Goal: Check status: Check status

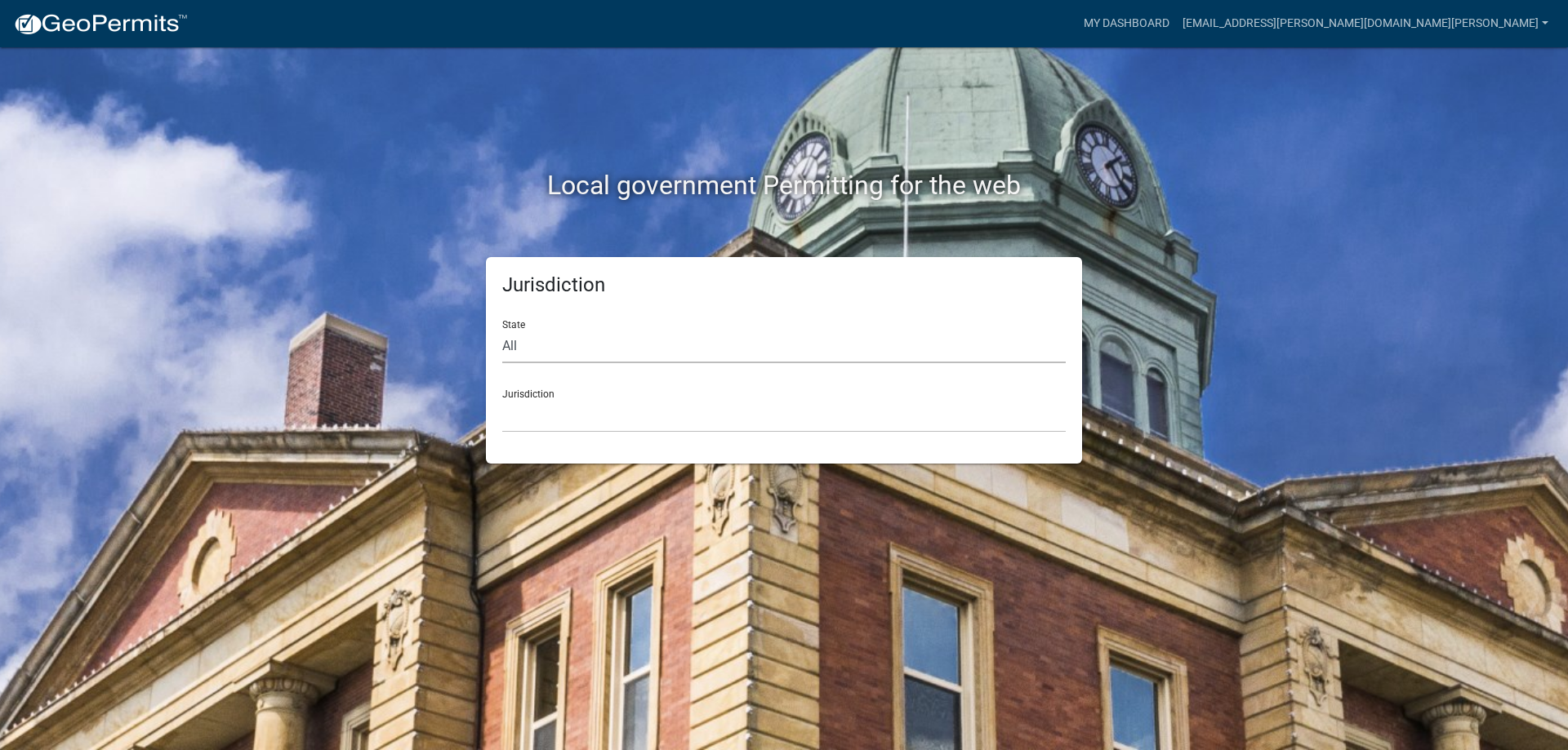
click at [573, 349] on select "All [US_STATE] [US_STATE] [US_STATE] [US_STATE] [US_STATE] [US_STATE] [US_STATE…" at bounding box center [784, 346] width 563 height 34
select select "[US_STATE]"
click at [502, 330] on select "All [US_STATE] [US_STATE] [US_STATE] [US_STATE] [US_STATE] [US_STATE] [US_STATE…" at bounding box center [784, 346] width 563 height 34
click at [555, 417] on select "City of [GEOGRAPHIC_DATA], [US_STATE] City of [GEOGRAPHIC_DATA], [US_STATE] Cit…" at bounding box center [784, 415] width 563 height 34
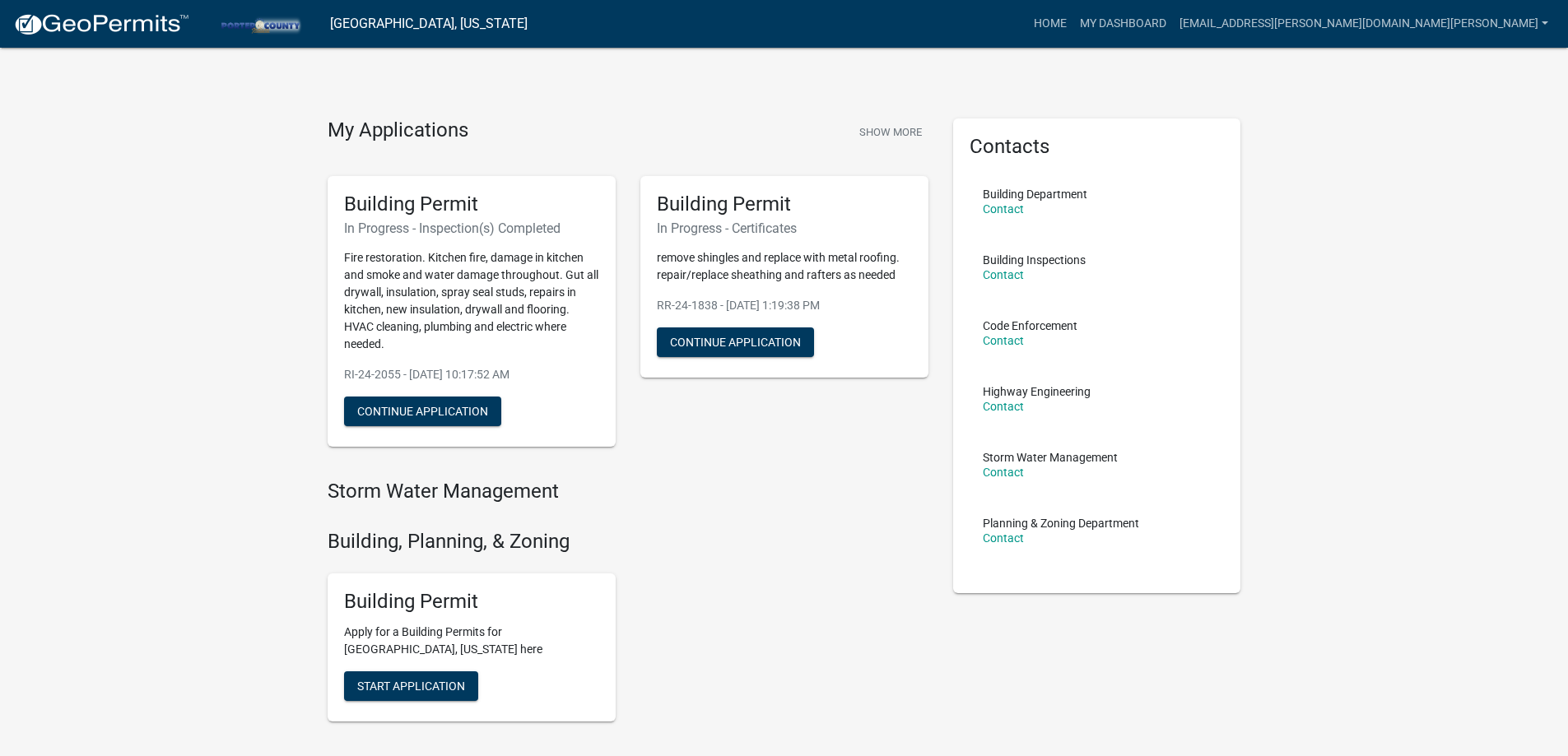
scroll to position [82, 0]
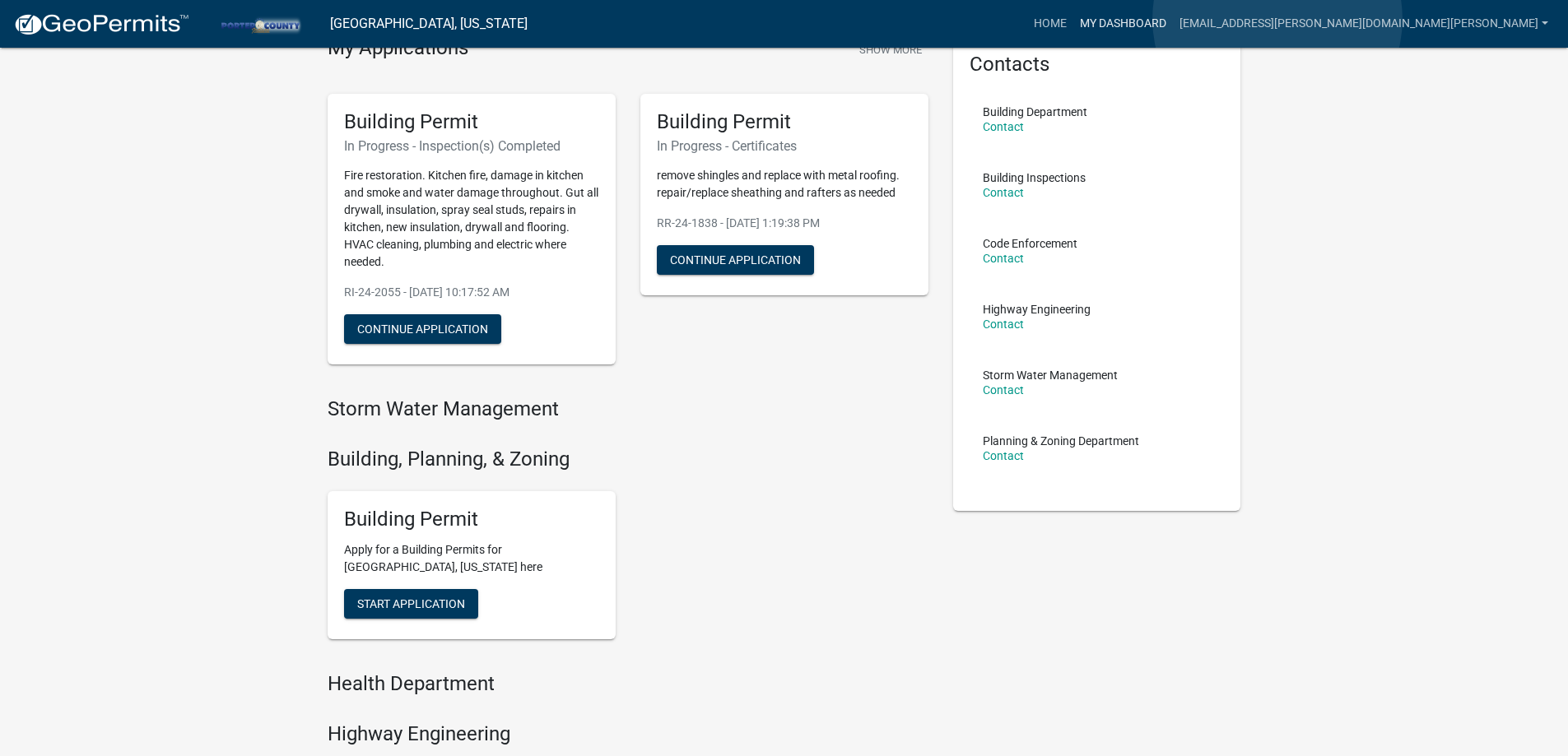
click at [1172, 19] on link "My Dashboard" at bounding box center [1123, 24] width 100 height 32
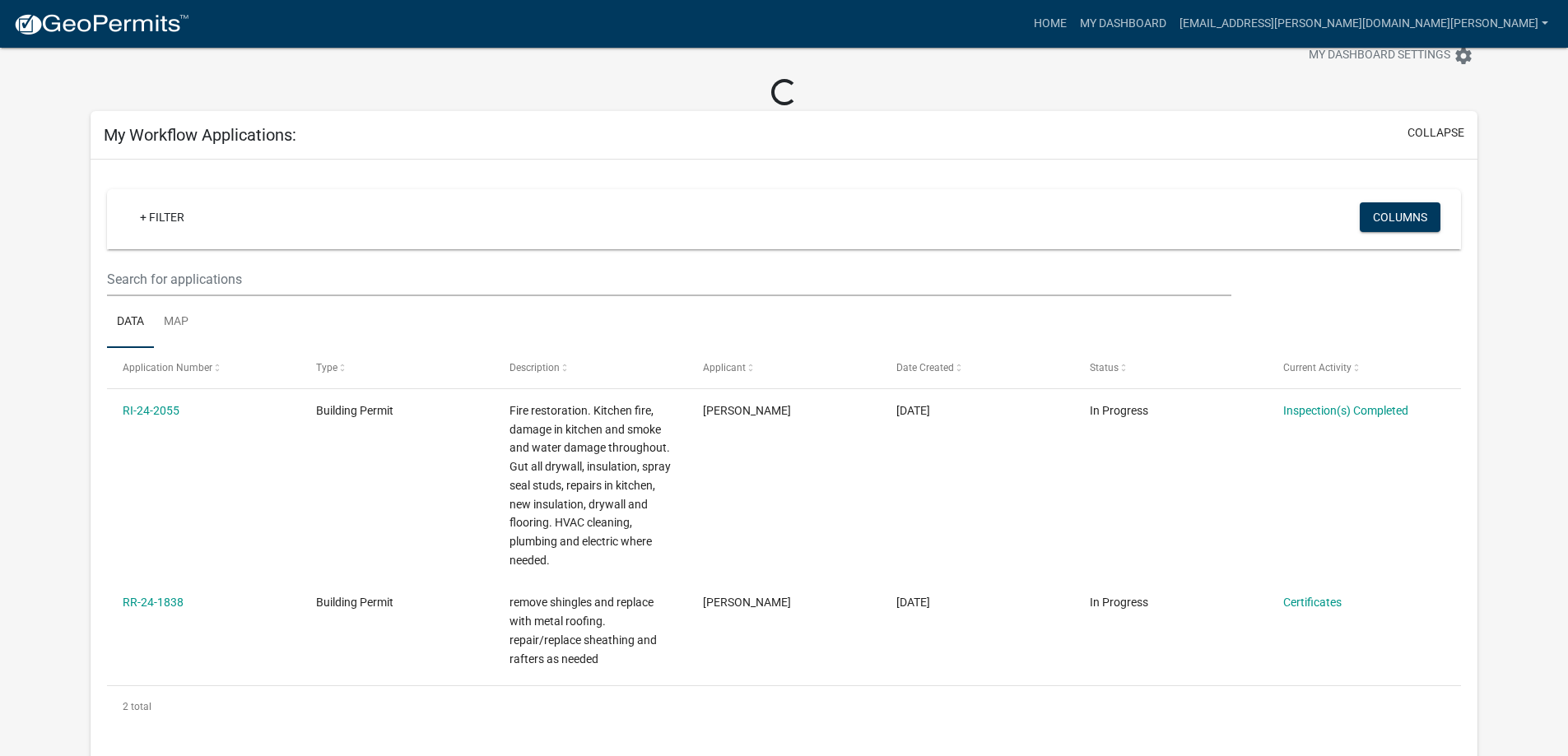
scroll to position [130, 0]
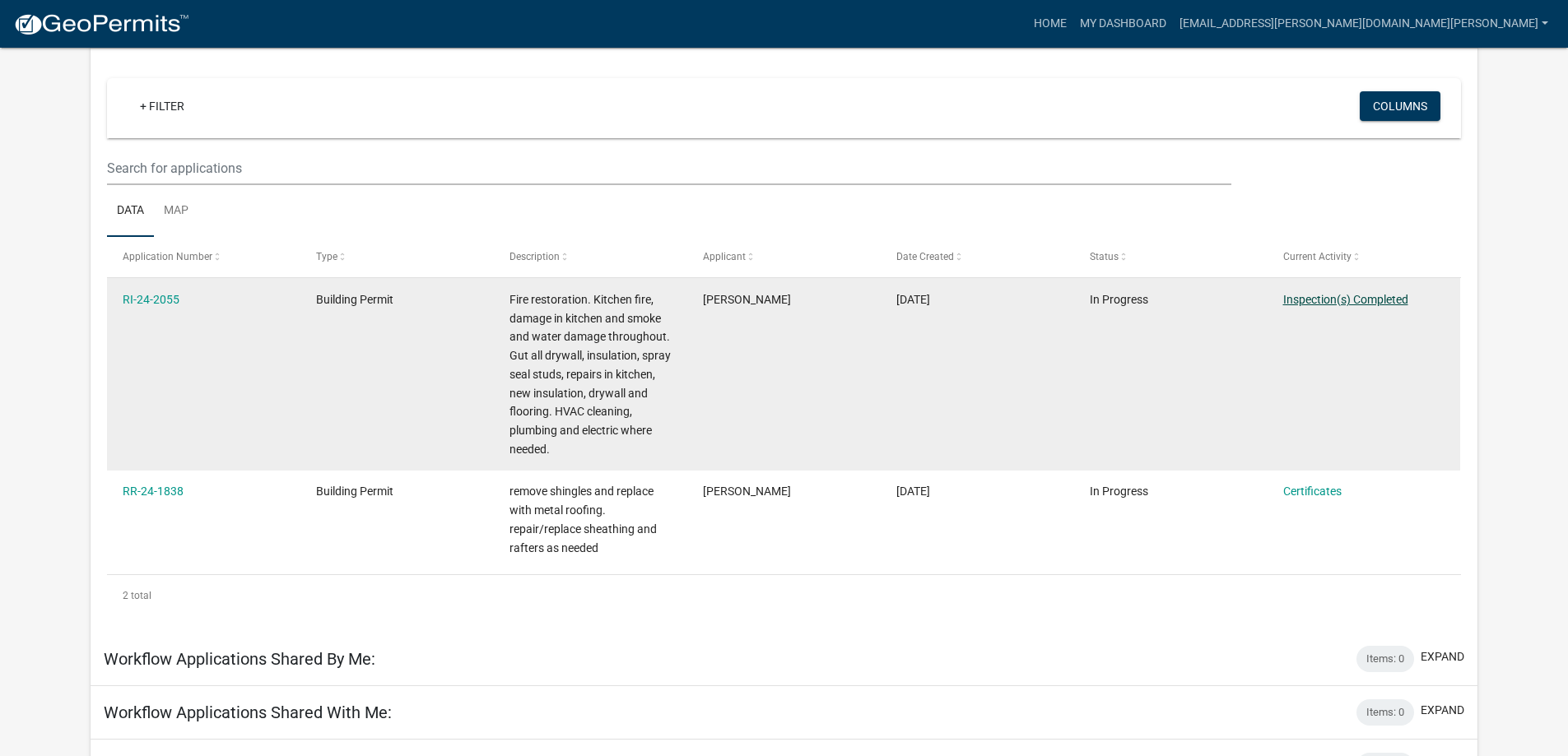
click at [1307, 297] on link "Inspection(s) Completed" at bounding box center [1346, 300] width 125 height 13
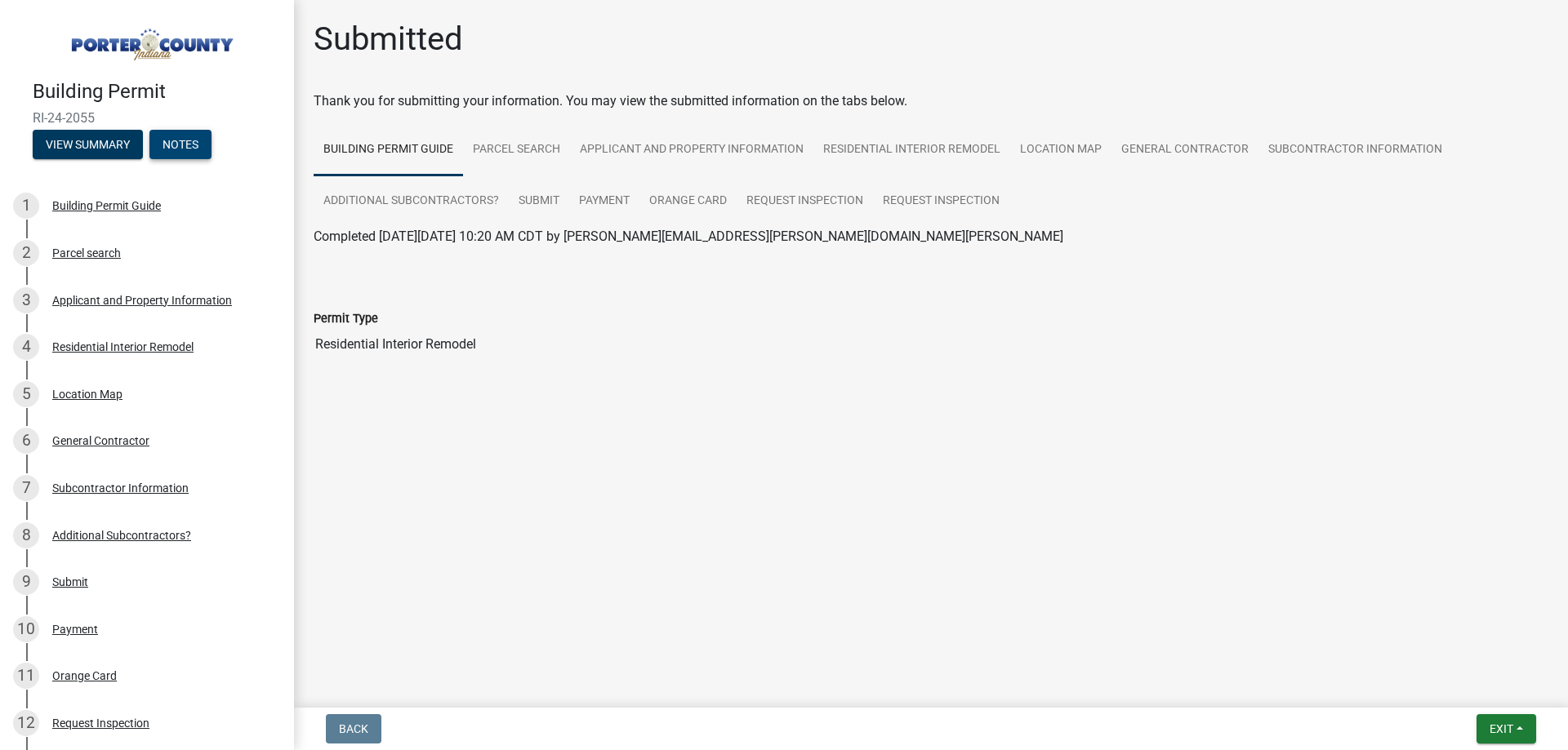
click at [178, 136] on button "Notes" at bounding box center [180, 145] width 62 height 30
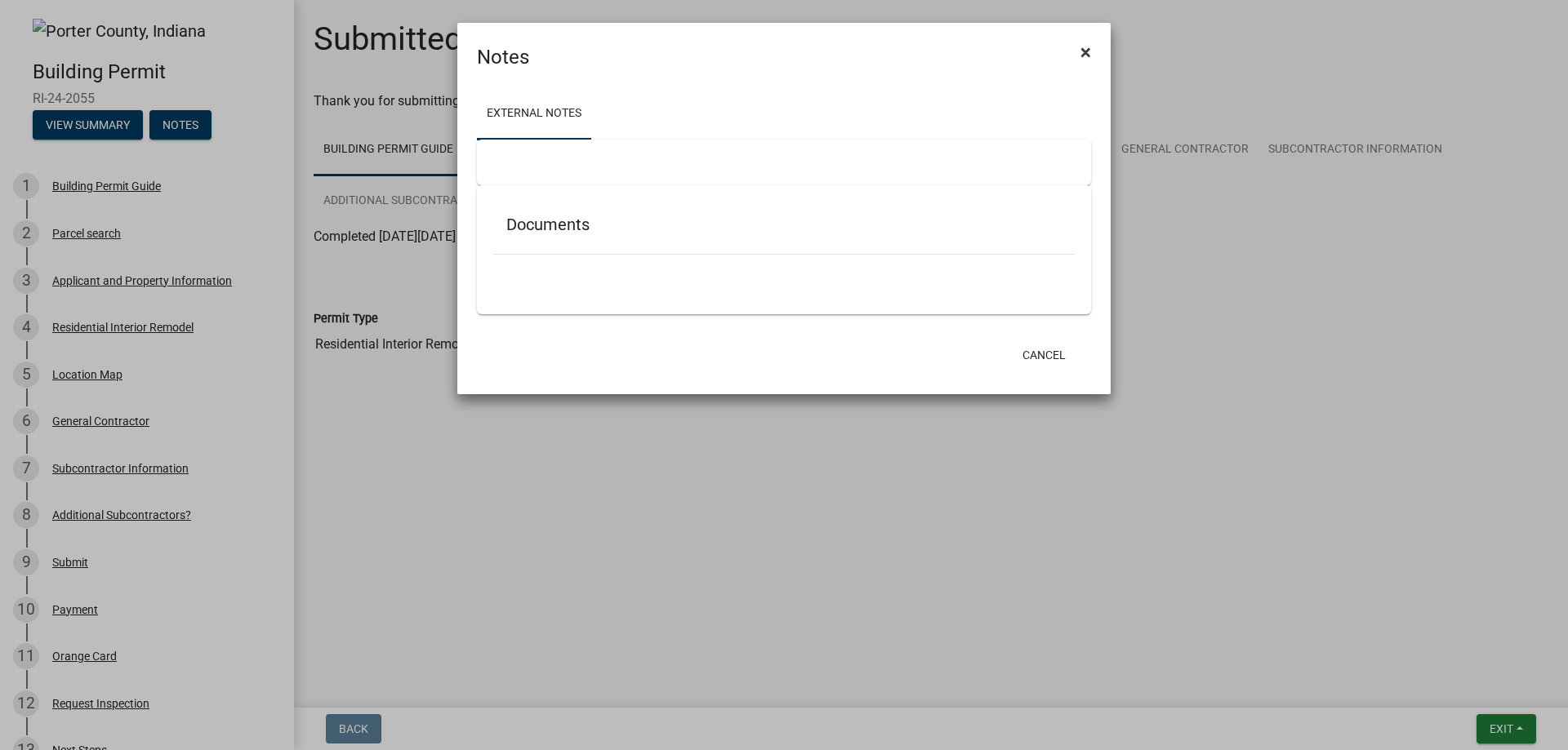
click at [1086, 45] on span "×" at bounding box center [1086, 52] width 11 height 23
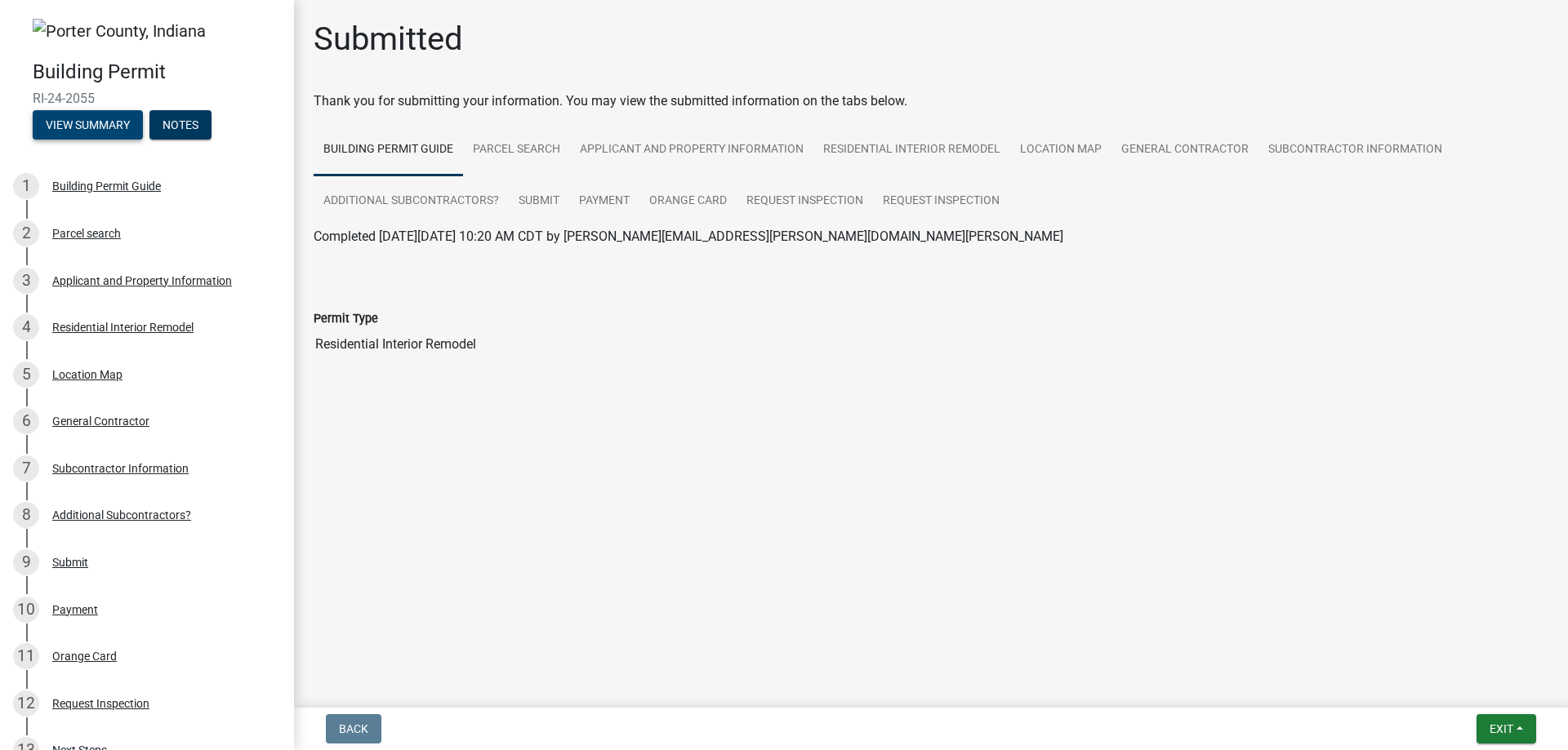
click at [114, 118] on button "View Summary" at bounding box center [88, 125] width 110 height 30
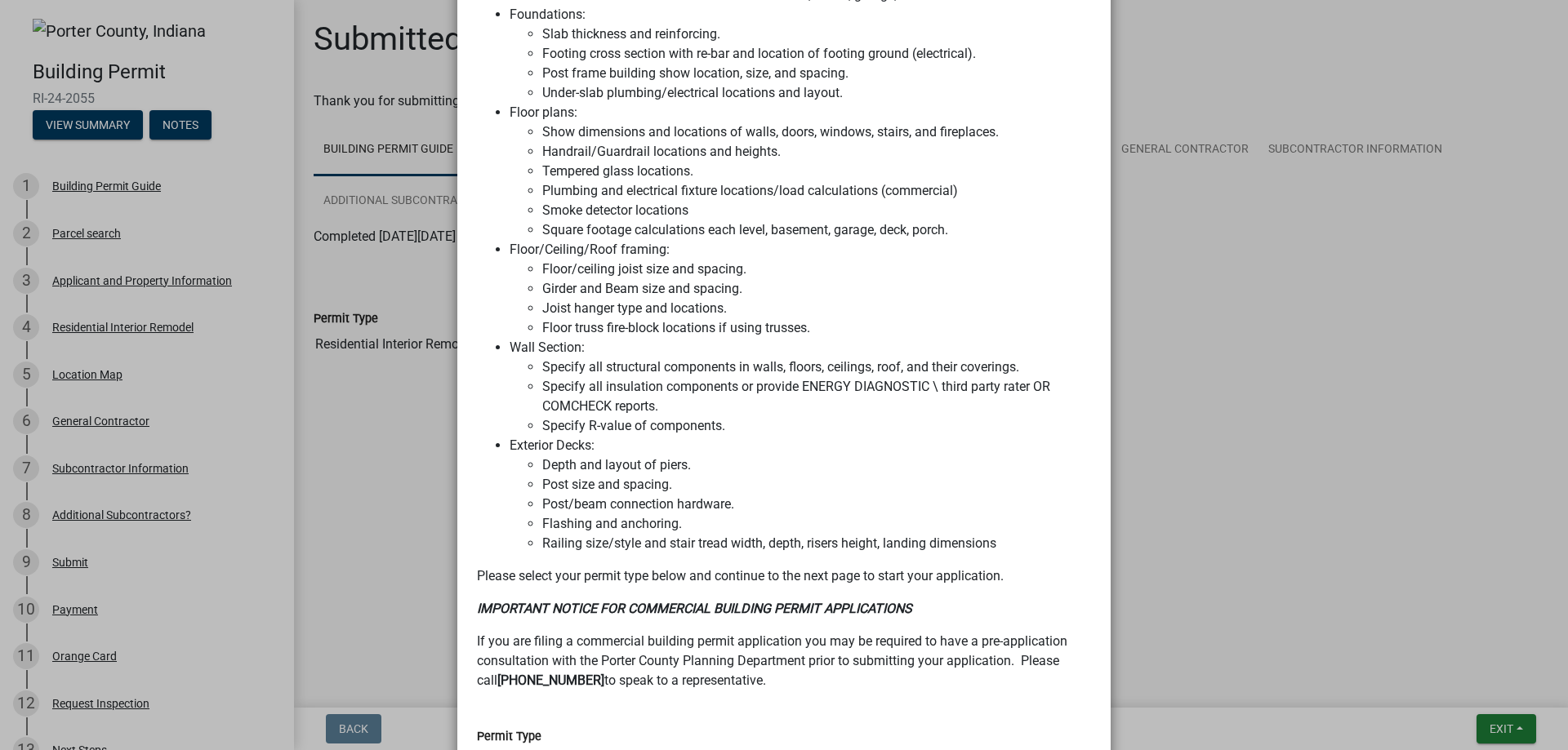
scroll to position [1228, 0]
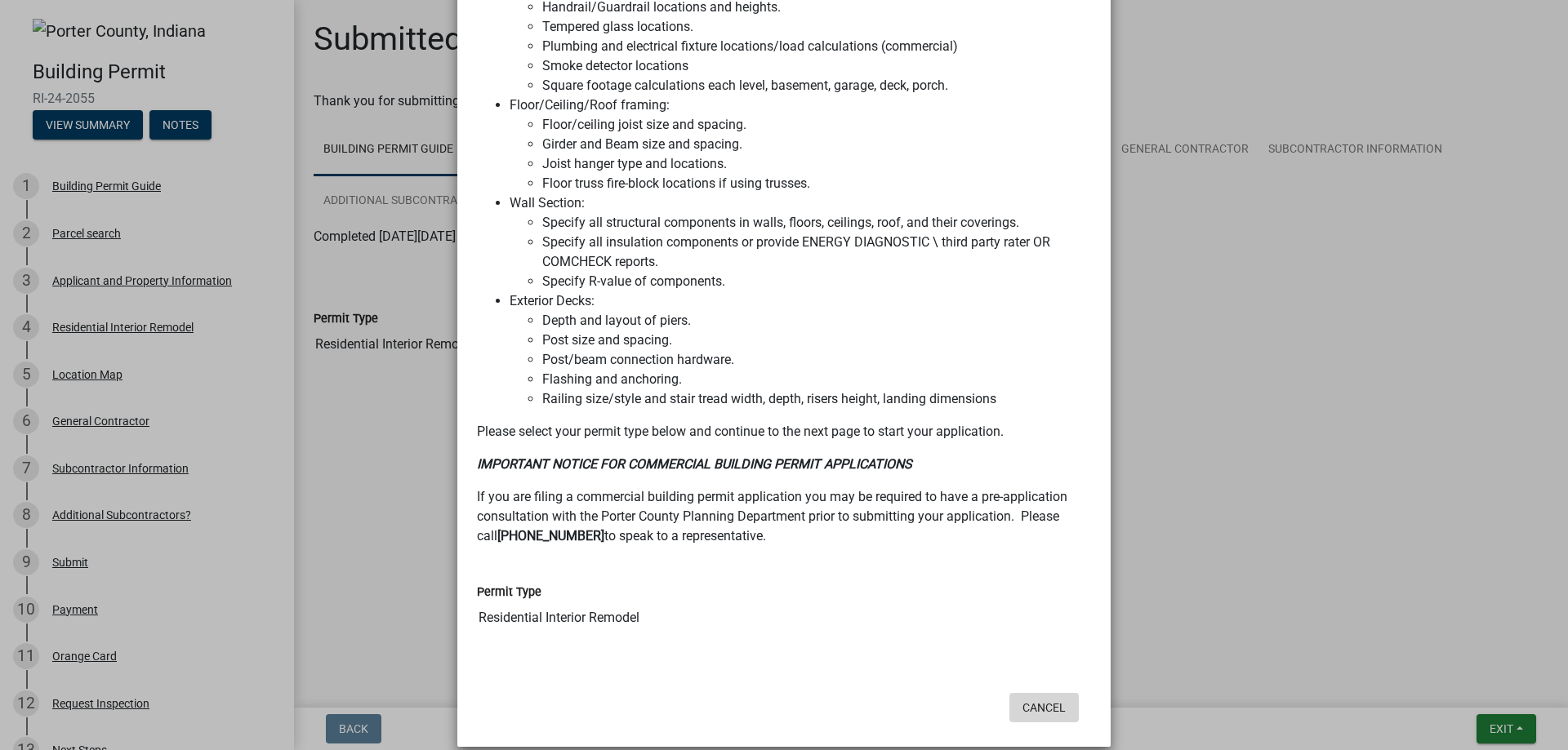
click at [1035, 693] on button "Cancel" at bounding box center [1044, 708] width 69 height 30
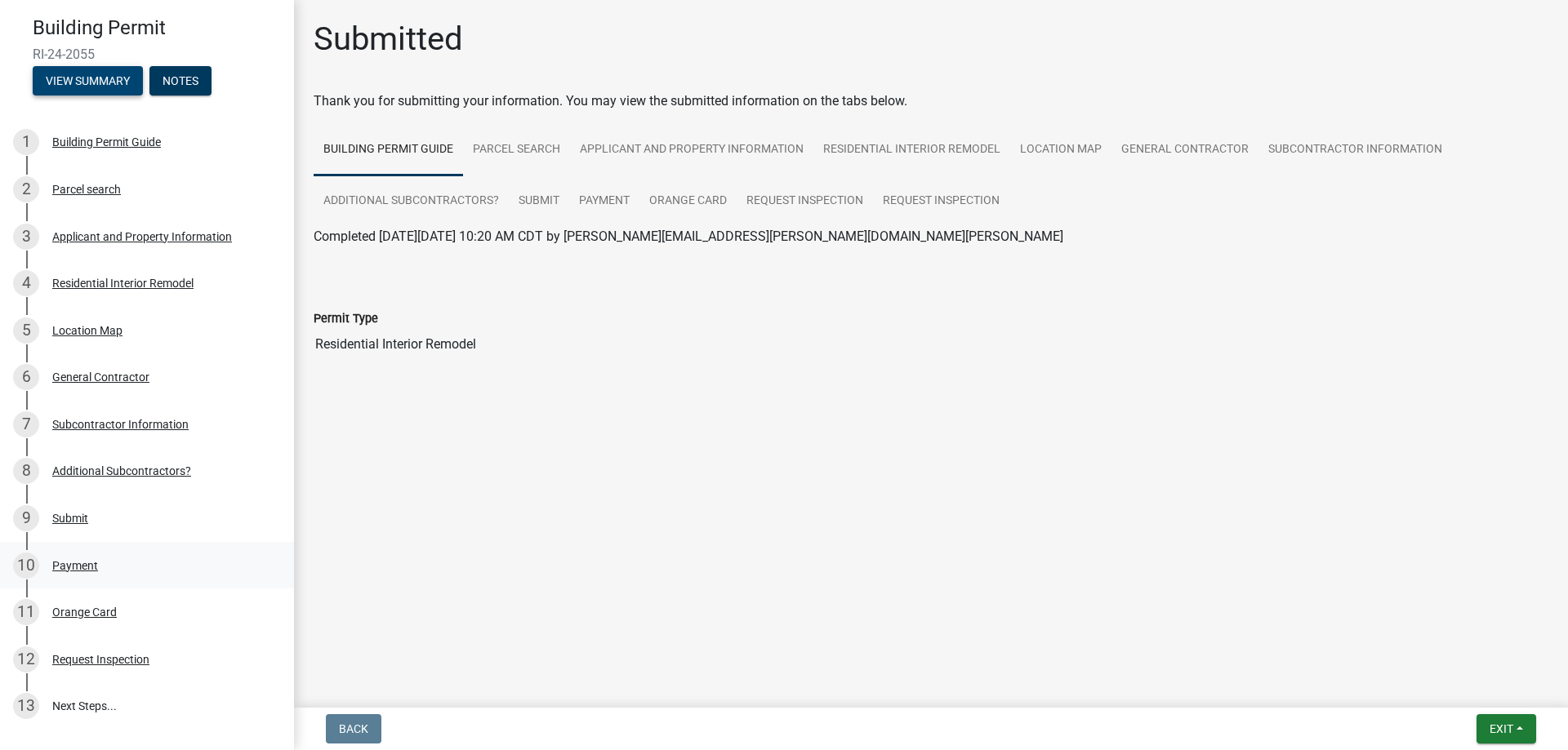
scroll to position [0, 0]
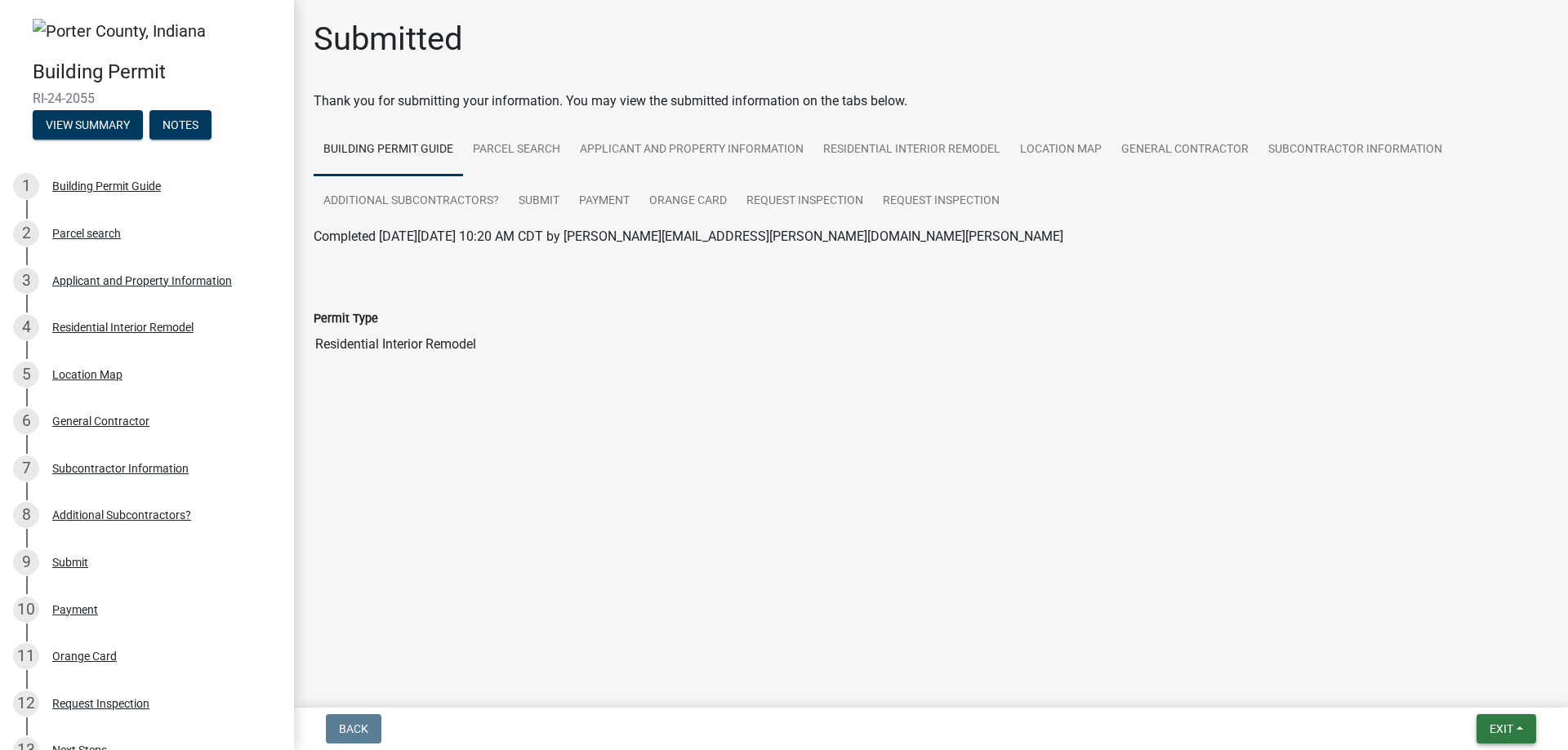
click at [1490, 723] on span "Exit" at bounding box center [1501, 729] width 24 height 13
click at [1289, 640] on main "Submitted Thank you for submitting your information. You may view the submitted…" at bounding box center [931, 350] width 1274 height 701
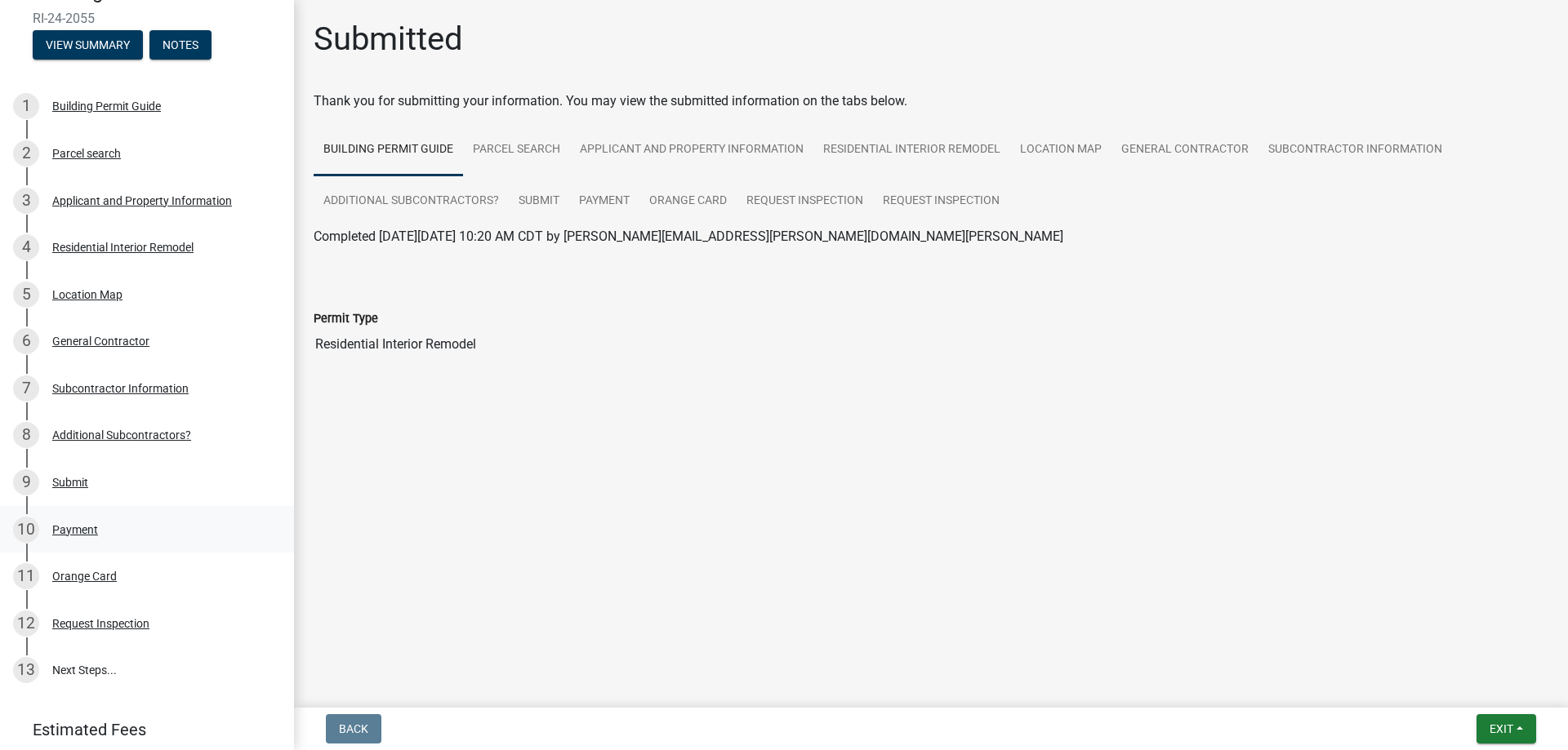
scroll to position [212, 0]
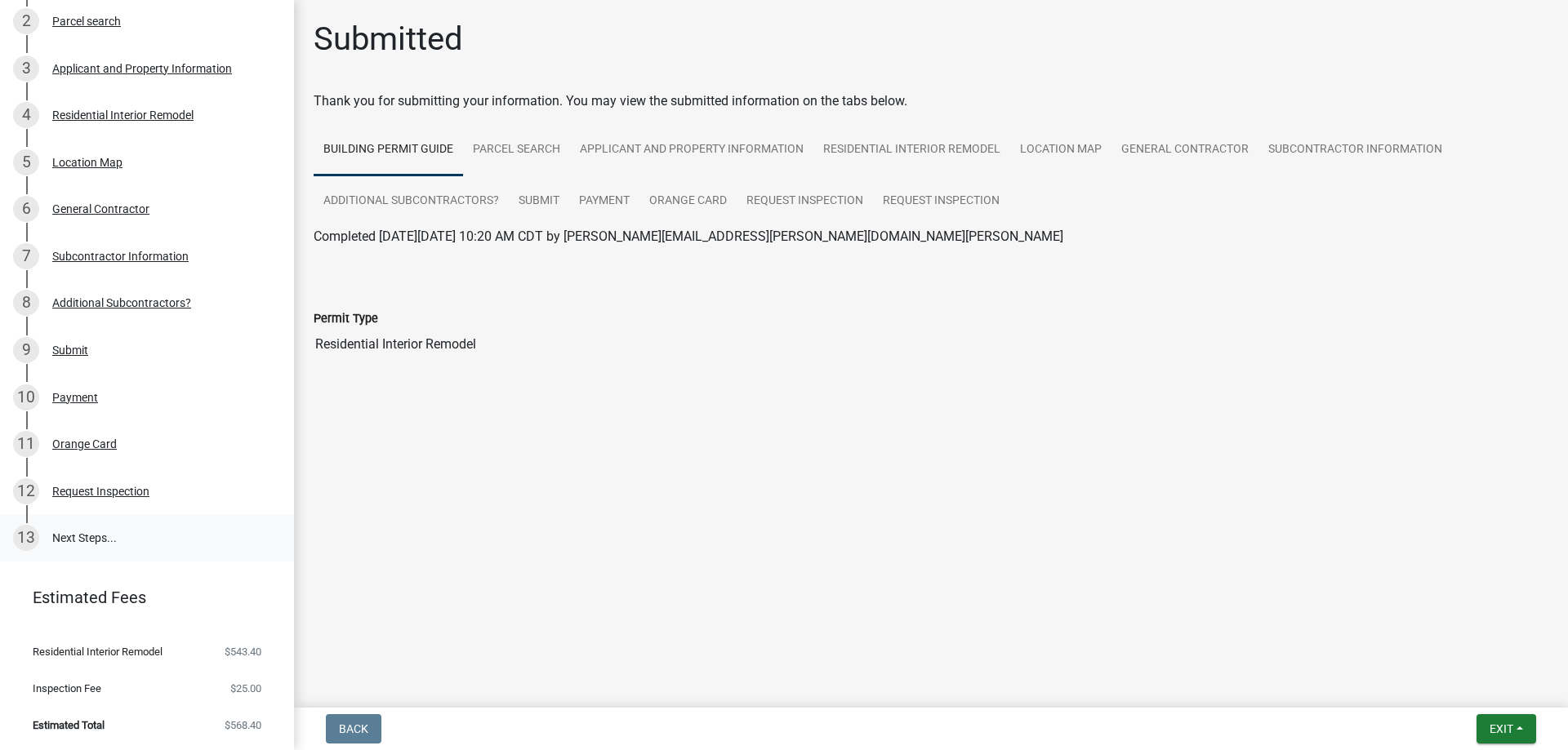
click at [74, 528] on link "13 Next Steps..." at bounding box center [147, 539] width 294 height 47
click at [59, 539] on link "13 Next Steps..." at bounding box center [147, 539] width 294 height 47
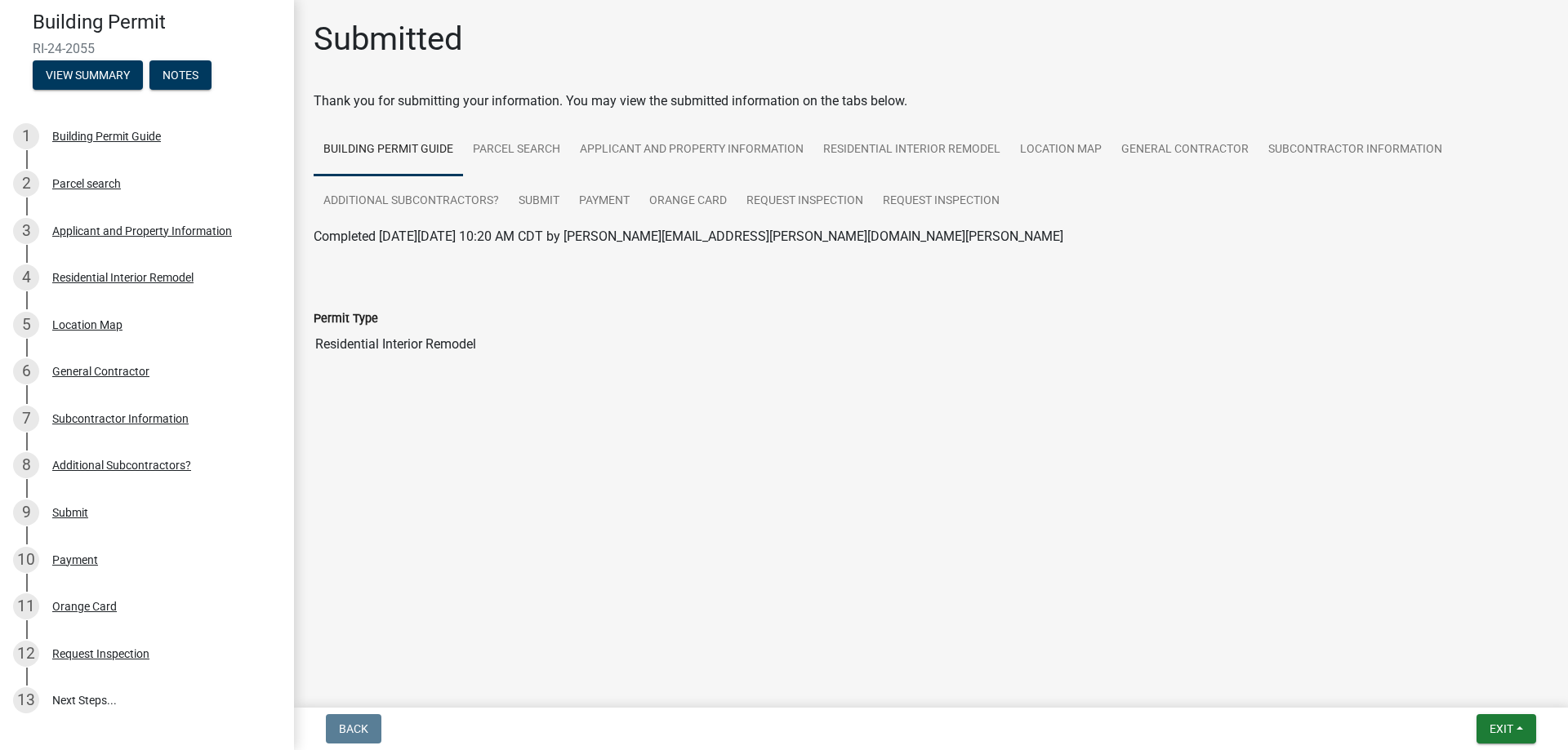
scroll to position [0, 0]
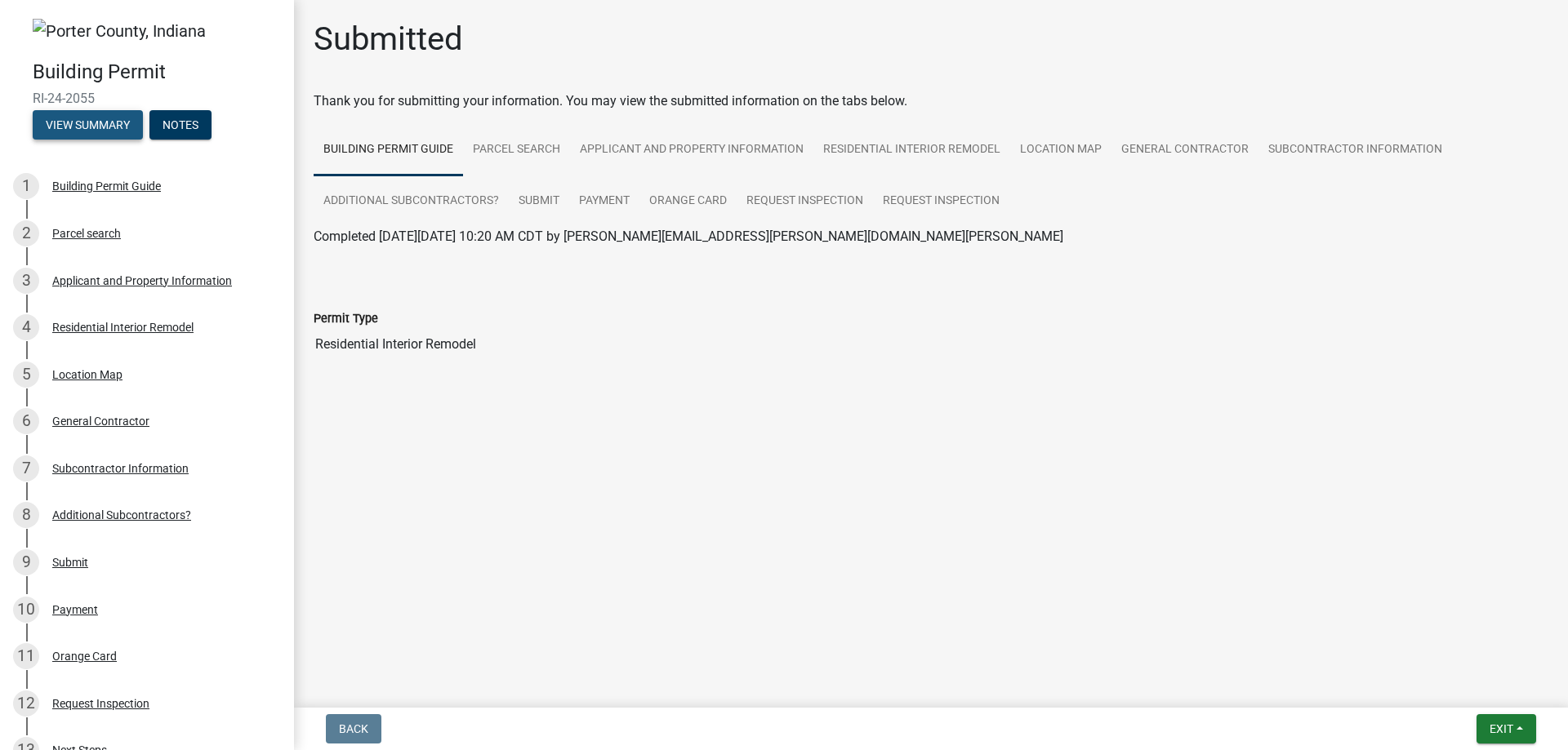
click at [99, 121] on button "View Summary" at bounding box center [88, 125] width 110 height 30
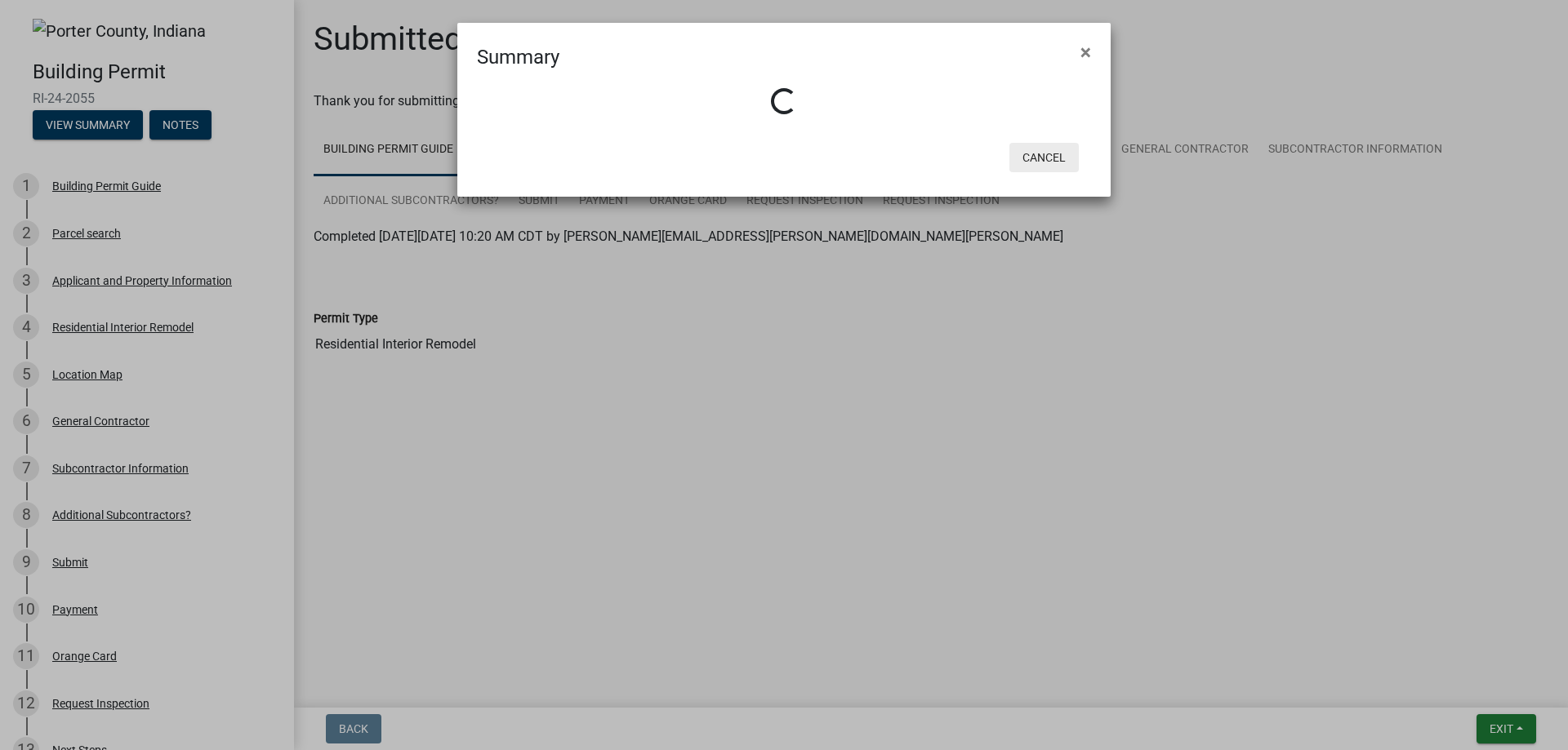
click at [1028, 159] on button "Cancel" at bounding box center [1044, 158] width 69 height 30
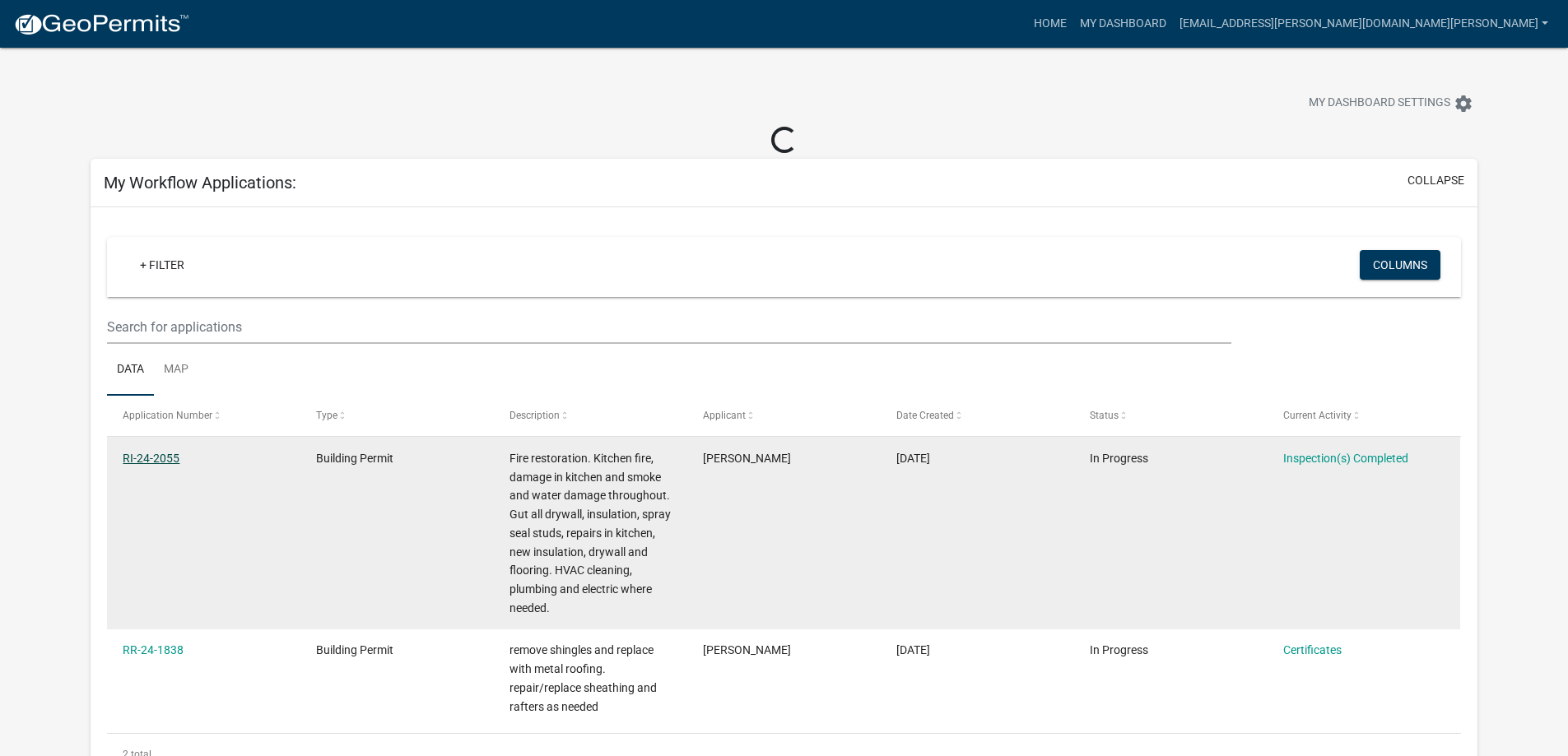
click at [174, 458] on link "RI-24-2055" at bounding box center [151, 459] width 57 height 13
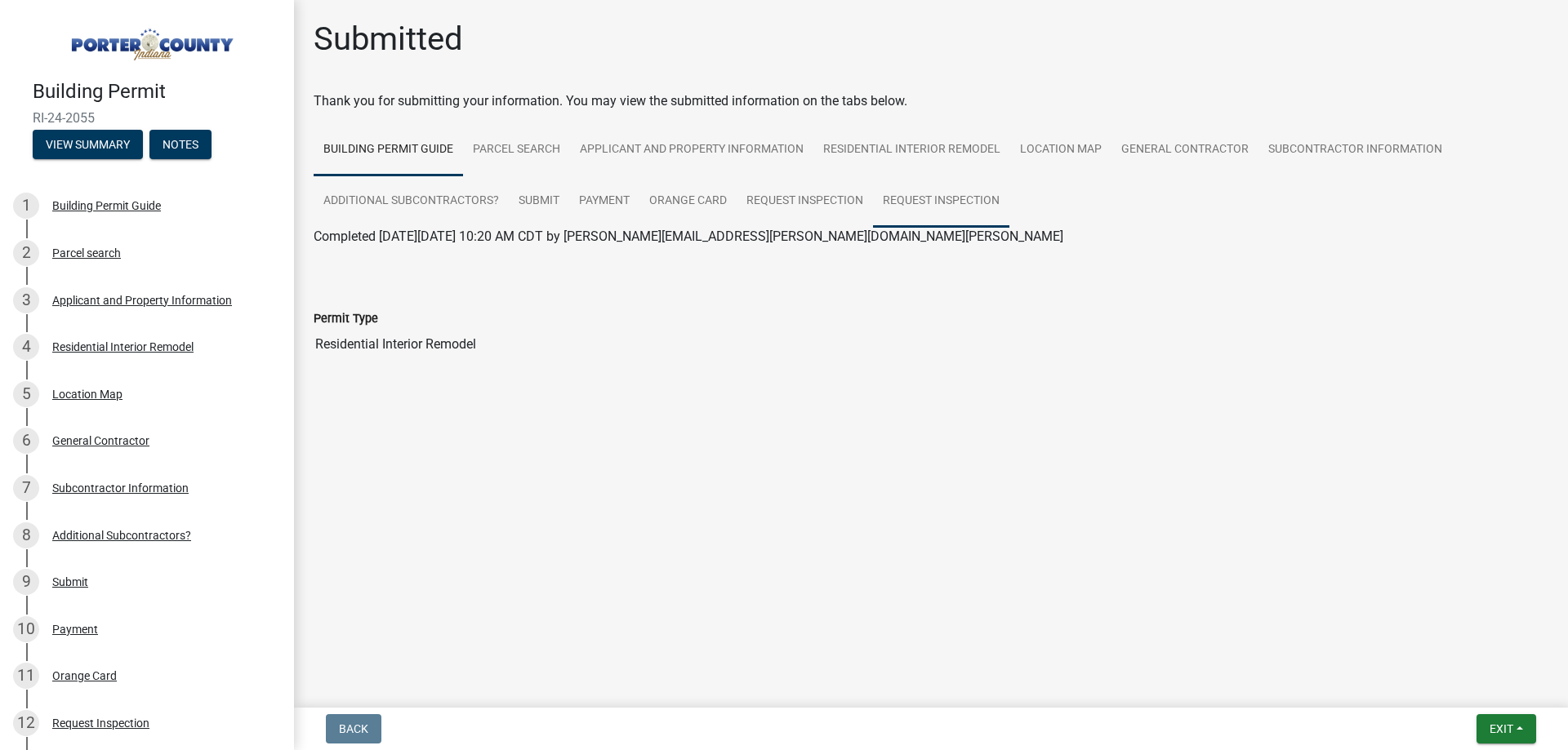
click at [898, 197] on link "Request Inspection" at bounding box center [941, 201] width 136 height 52
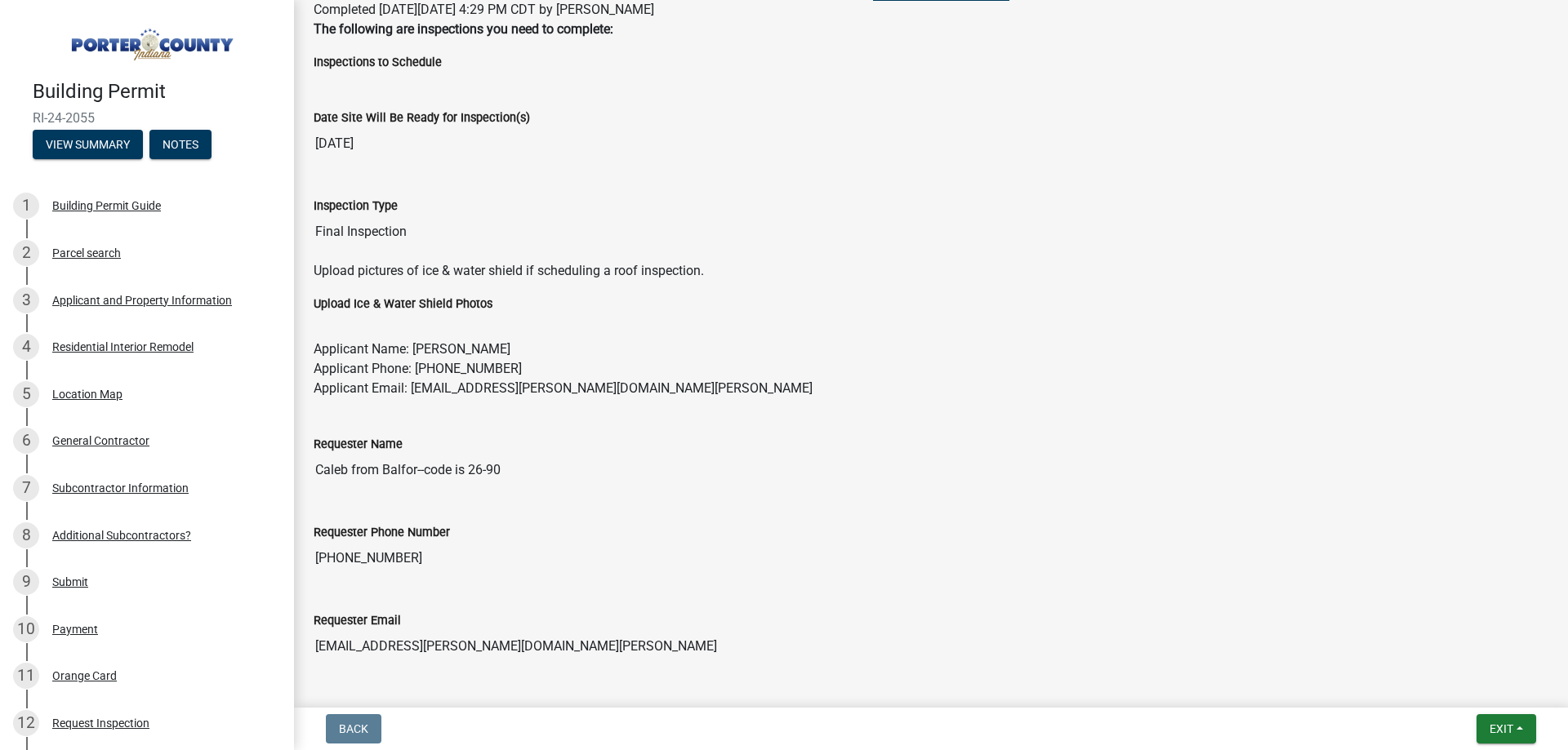
scroll to position [1, 0]
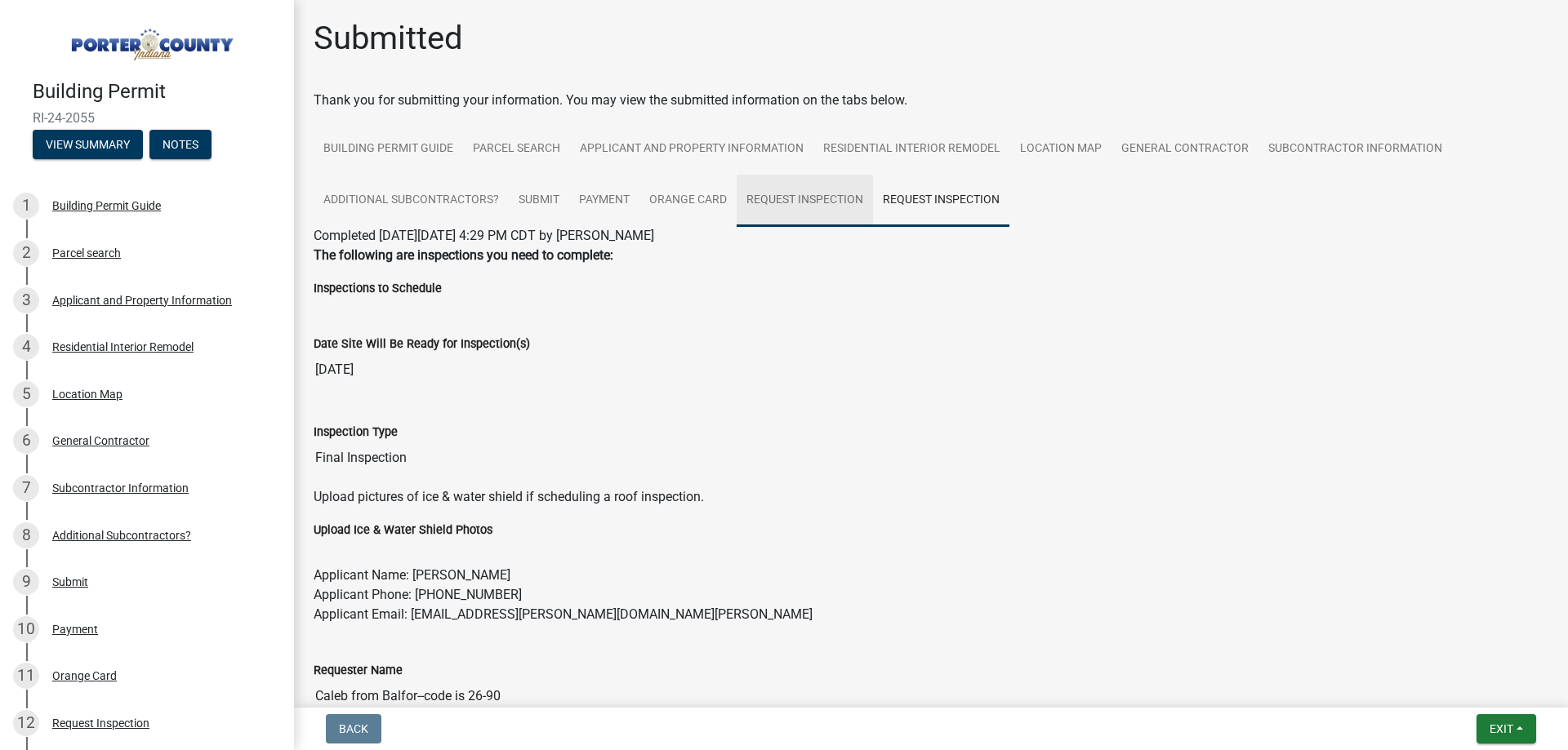
click at [758, 198] on link "Request Inspection" at bounding box center [804, 200] width 136 height 52
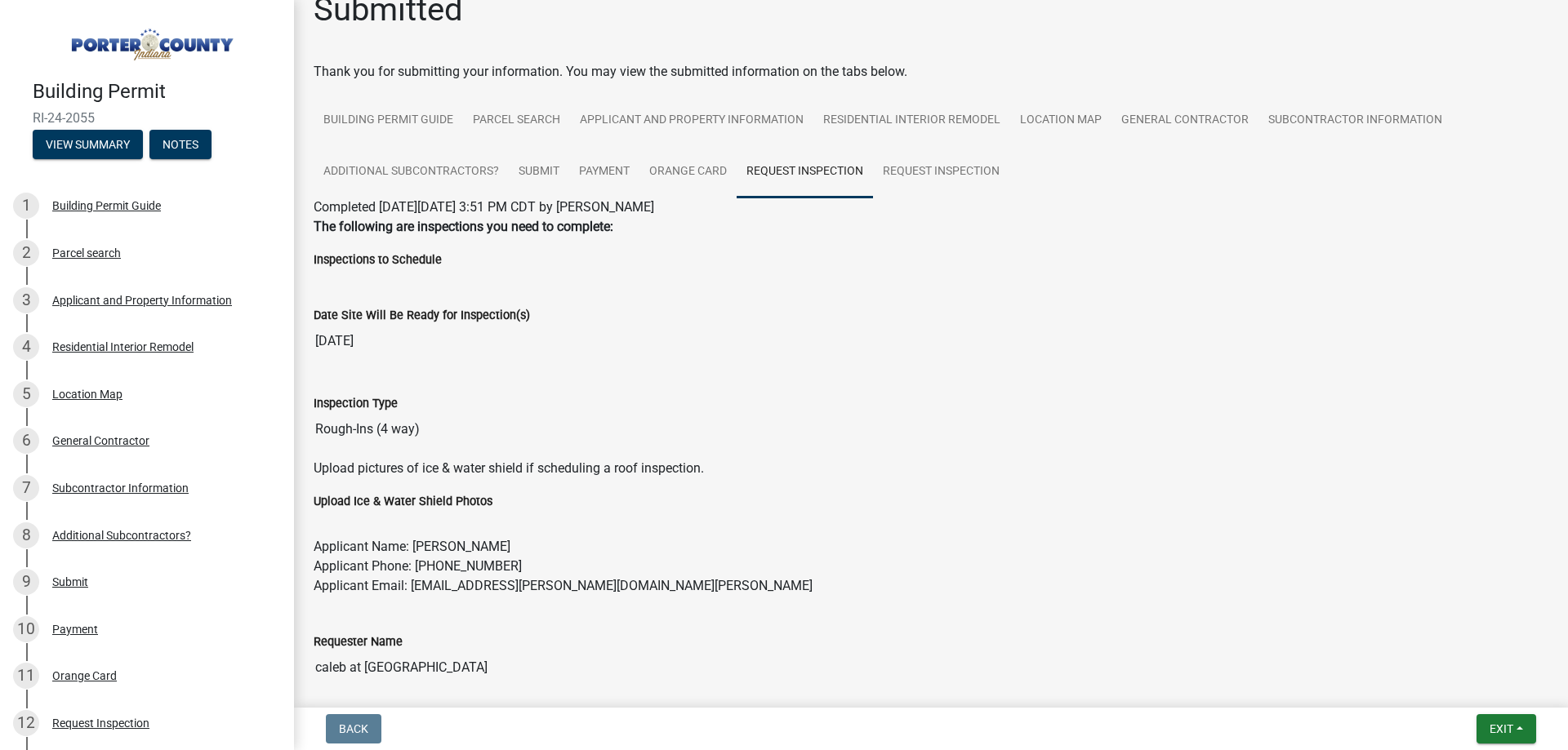
scroll to position [0, 0]
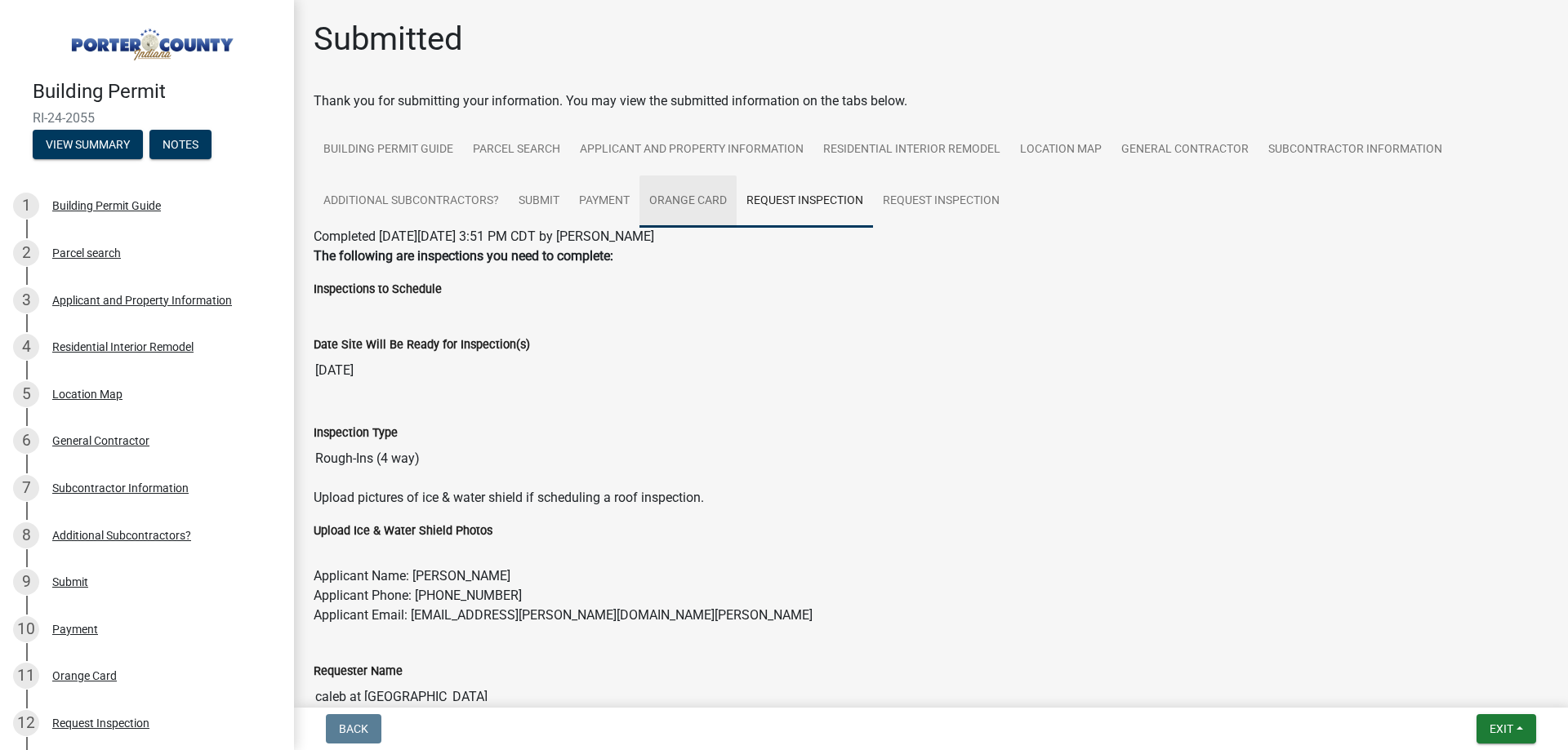
click at [689, 199] on link "Orange Card" at bounding box center [688, 201] width 97 height 52
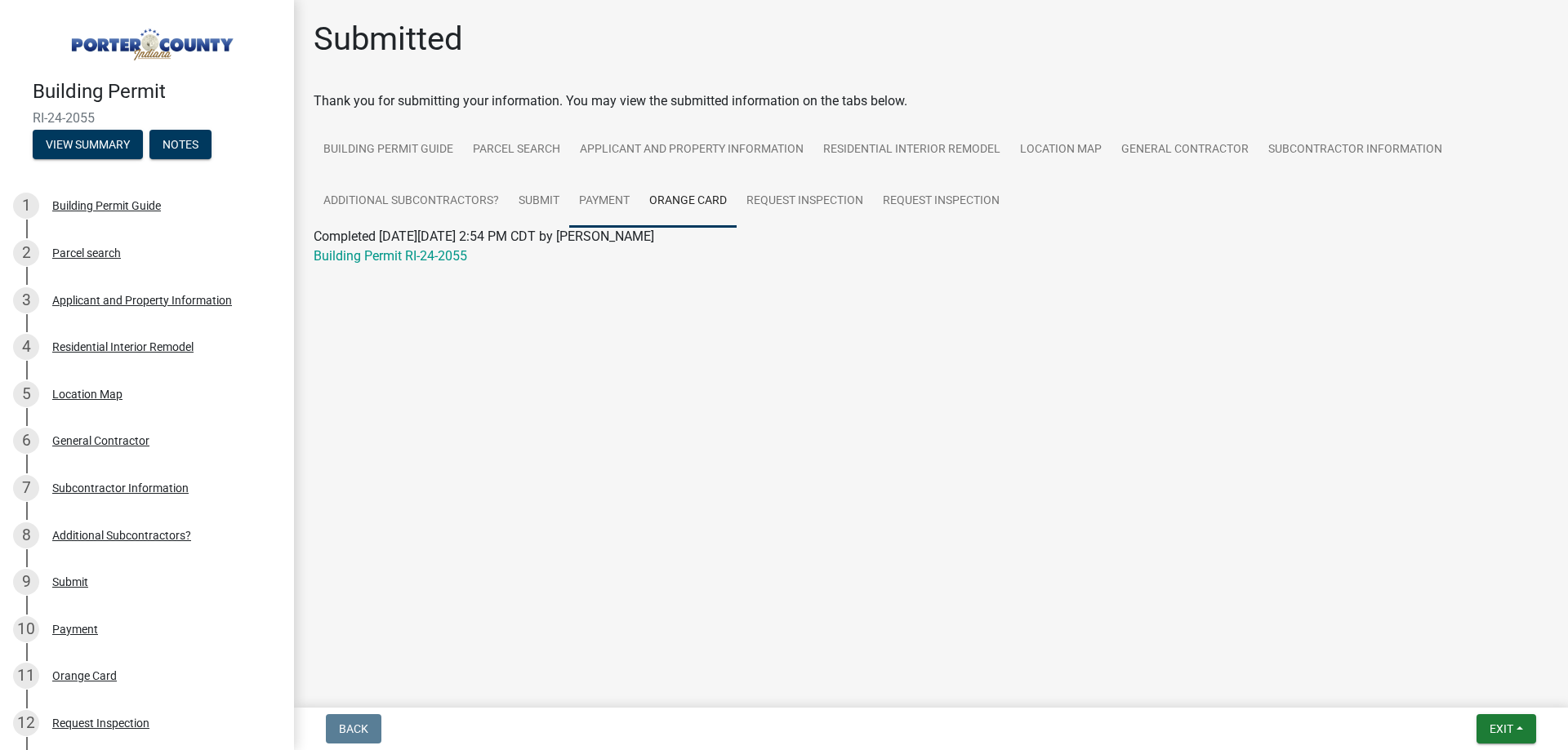
click at [592, 193] on link "Payment" at bounding box center [604, 201] width 70 height 52
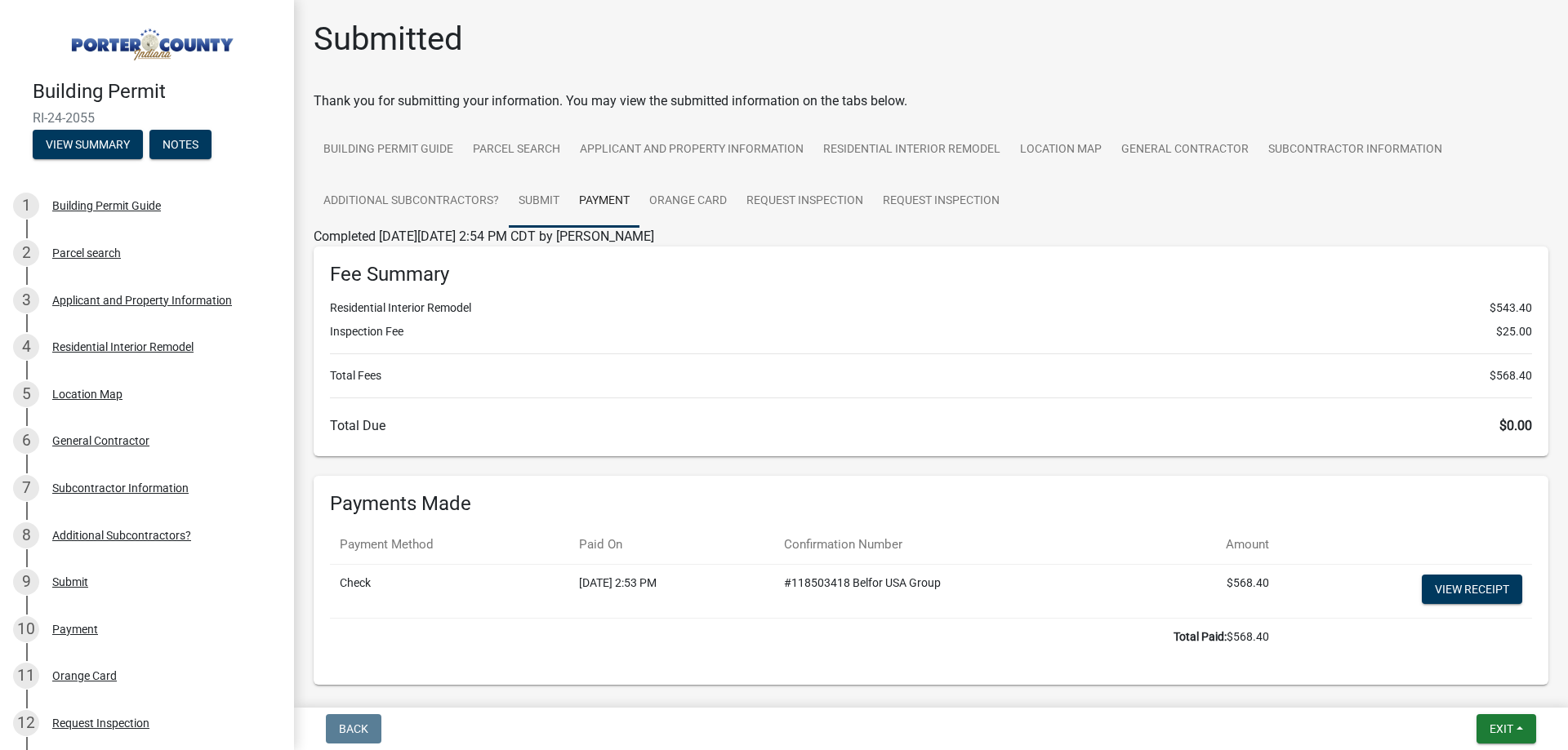
click at [534, 197] on link "Submit" at bounding box center [539, 201] width 60 height 52
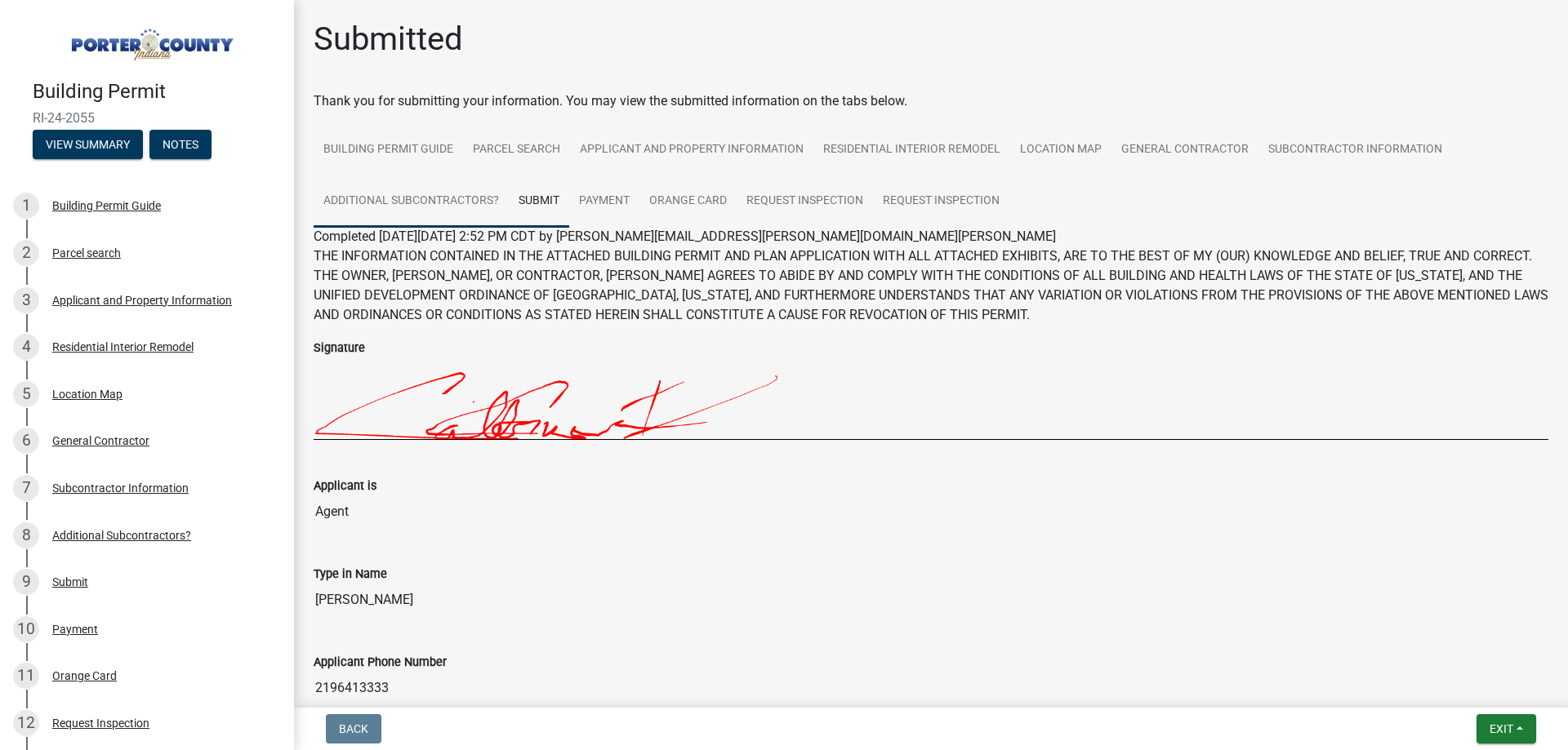
click at [425, 195] on link "Additional Subcontractors?" at bounding box center [411, 201] width 195 height 52
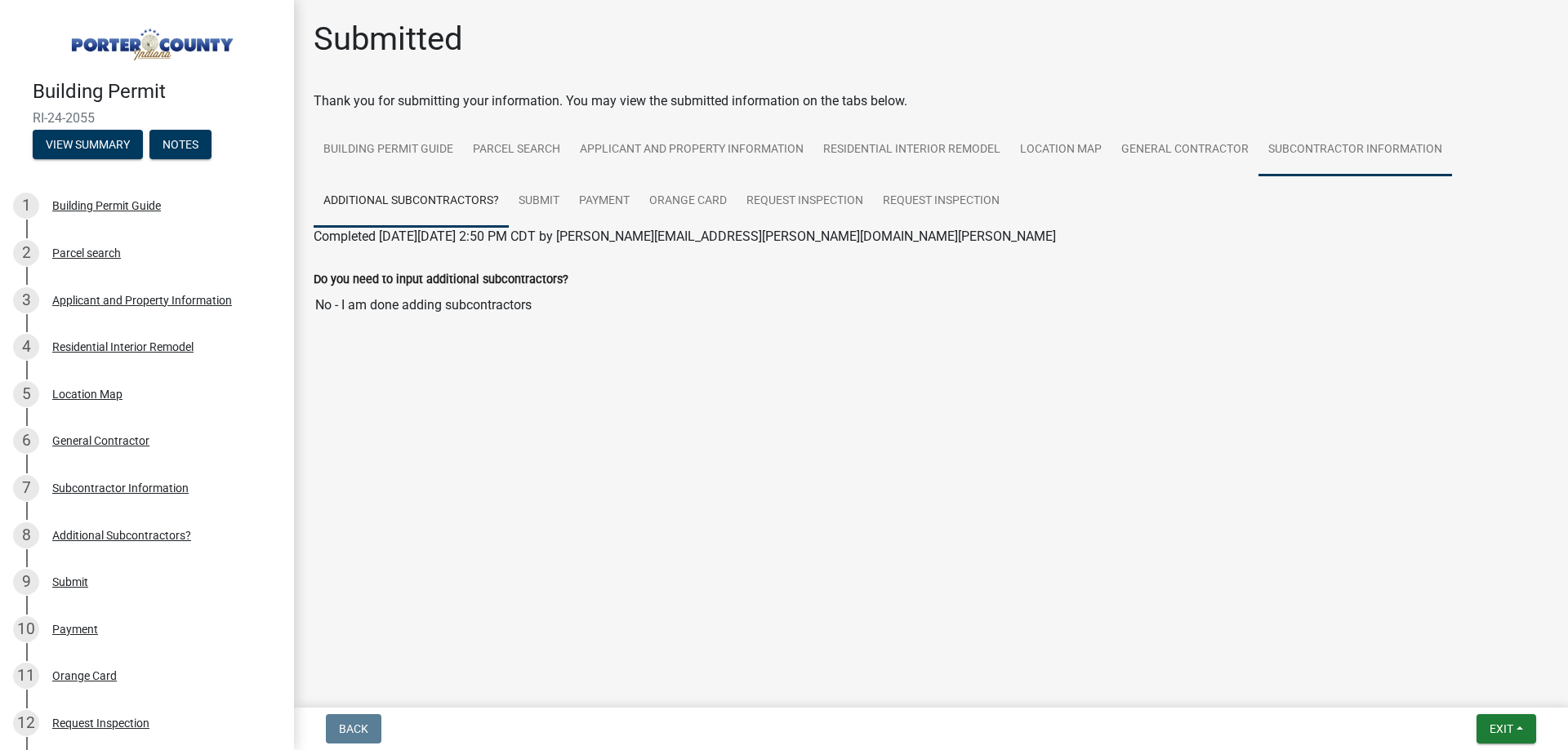
click at [1347, 148] on link "Subcontractor Information" at bounding box center [1355, 150] width 193 height 52
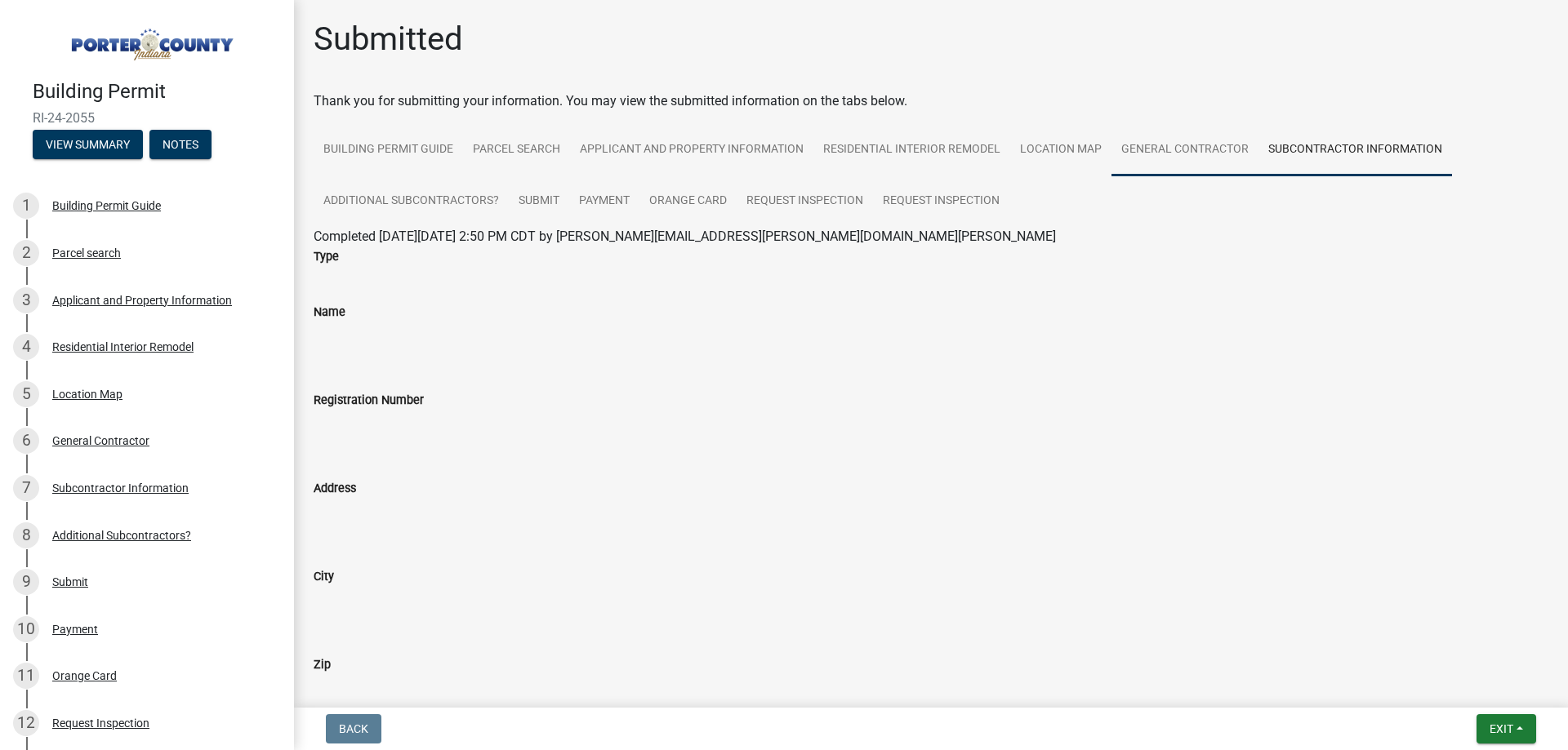
click at [1194, 150] on link "General Contractor" at bounding box center [1185, 150] width 147 height 52
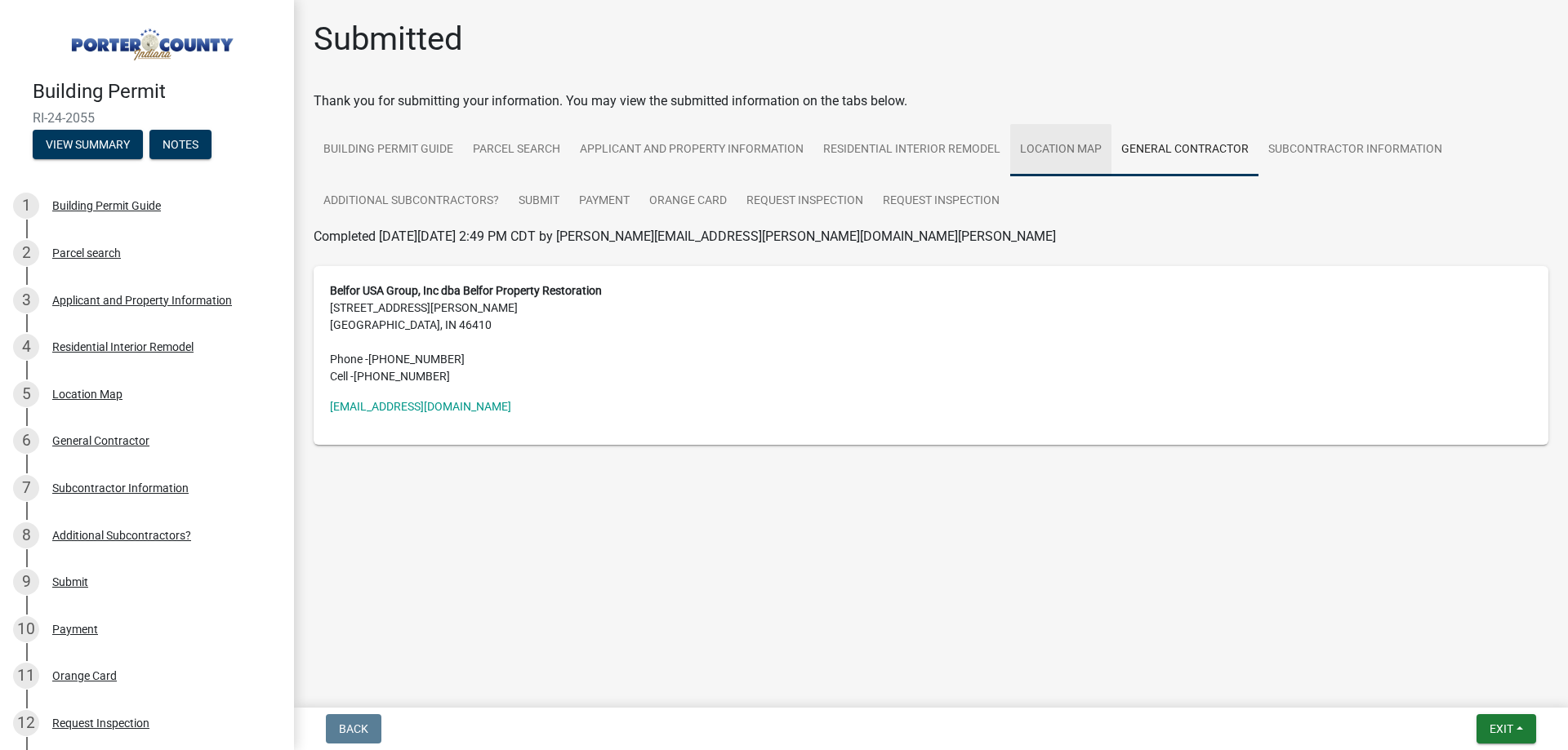
click at [1055, 145] on link "Location Map" at bounding box center [1061, 150] width 102 height 52
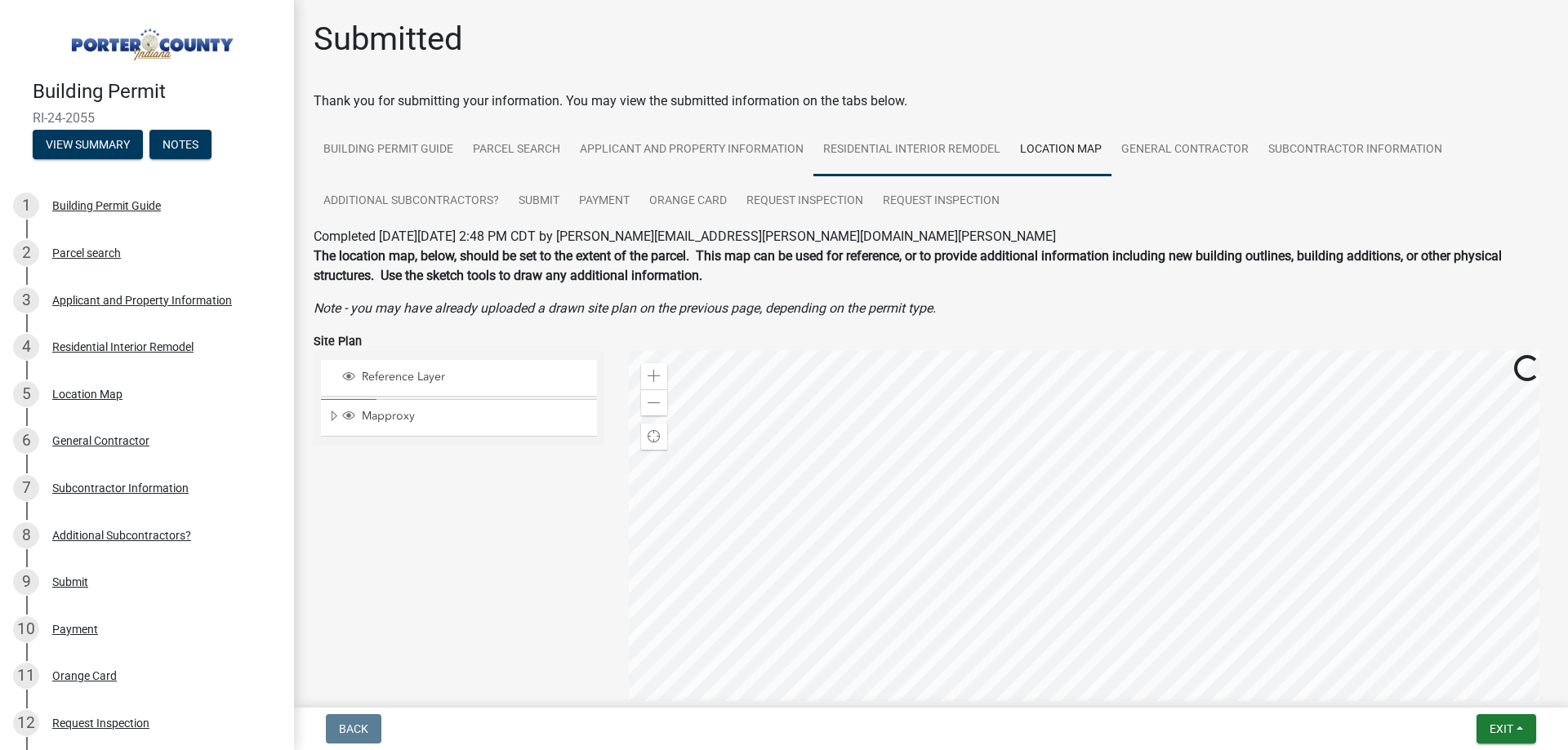
click at [946, 144] on link "Residential Interior Remodel" at bounding box center [911, 150] width 197 height 52
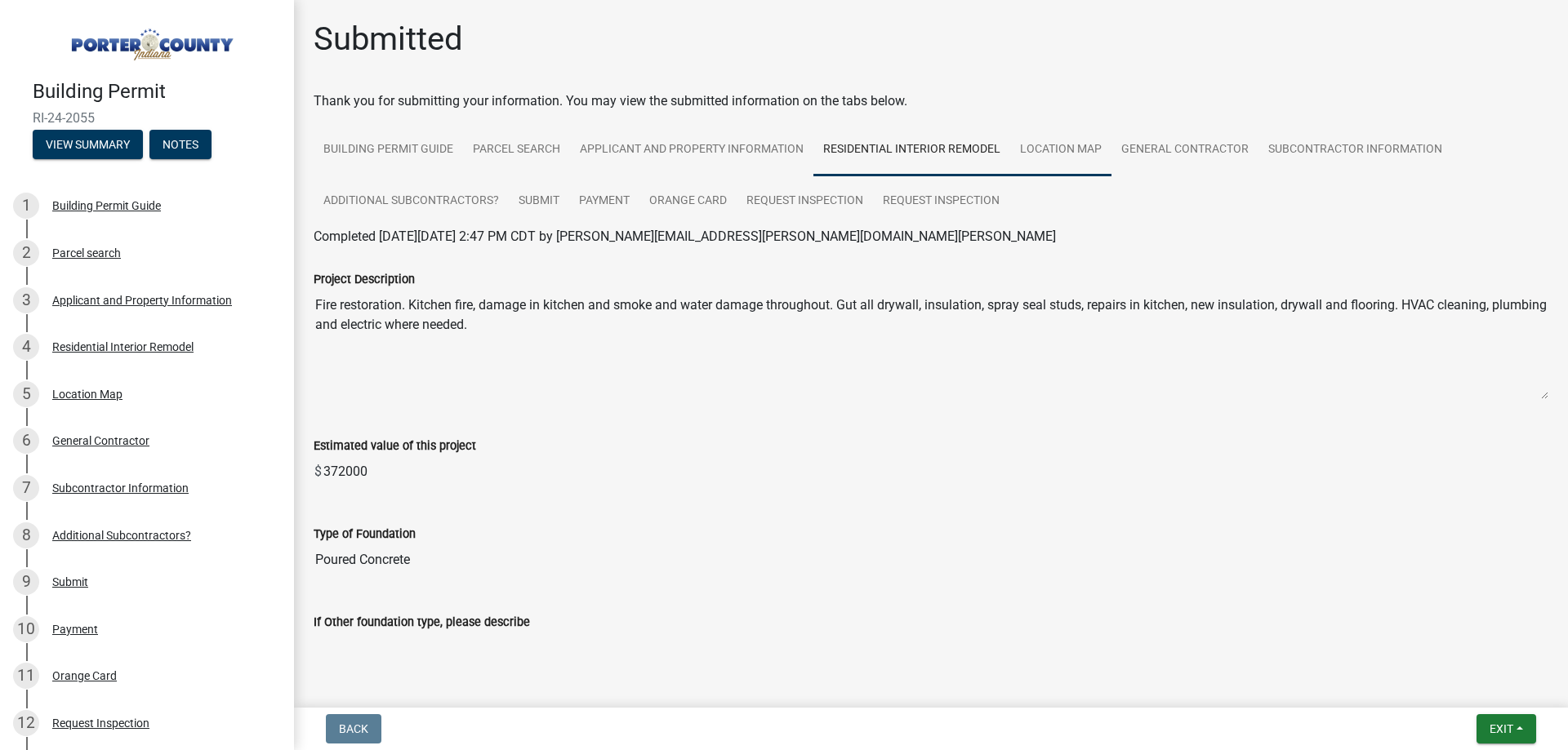
click at [1067, 146] on link "Location Map" at bounding box center [1061, 150] width 102 height 52
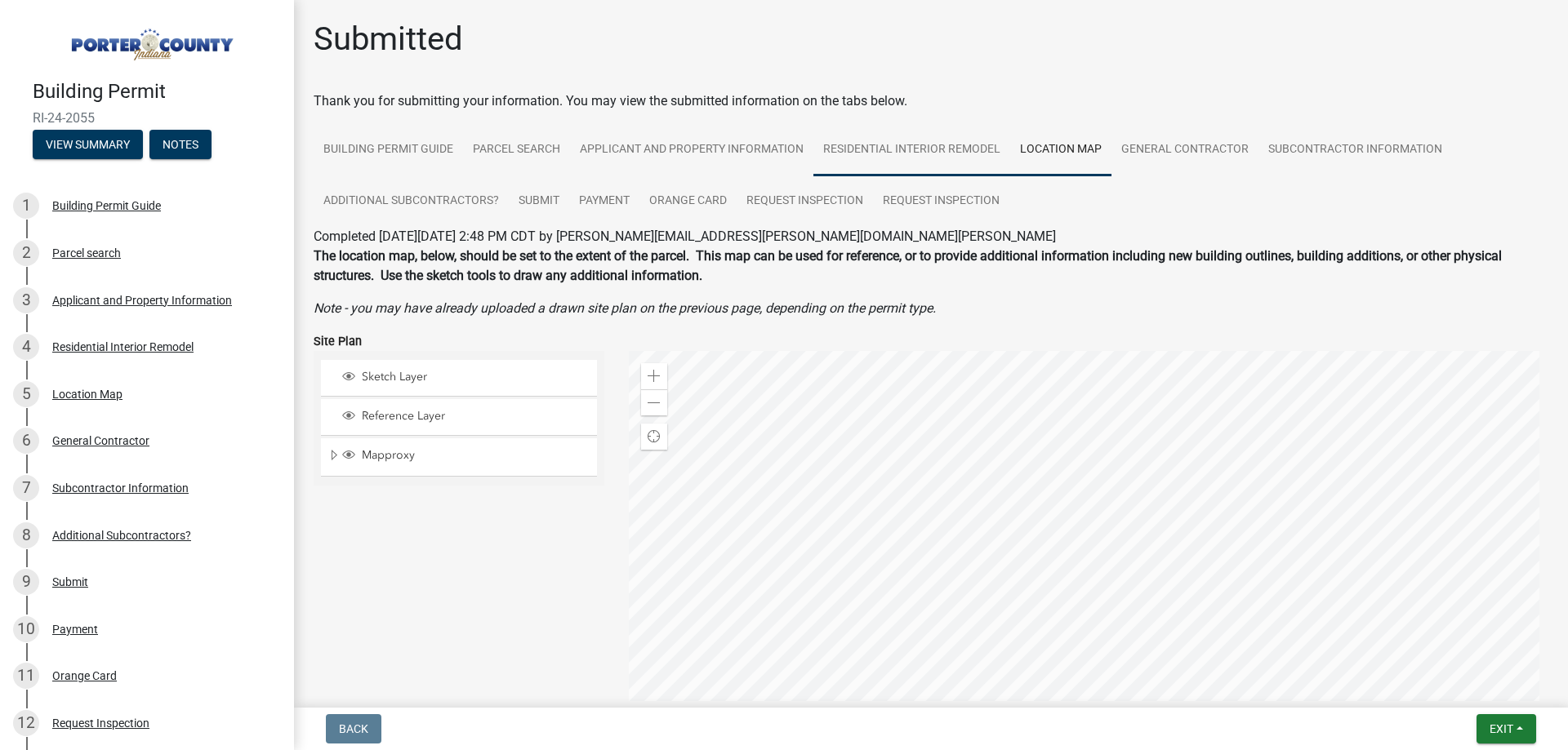
click at [919, 144] on link "Residential Interior Remodel" at bounding box center [911, 150] width 197 height 52
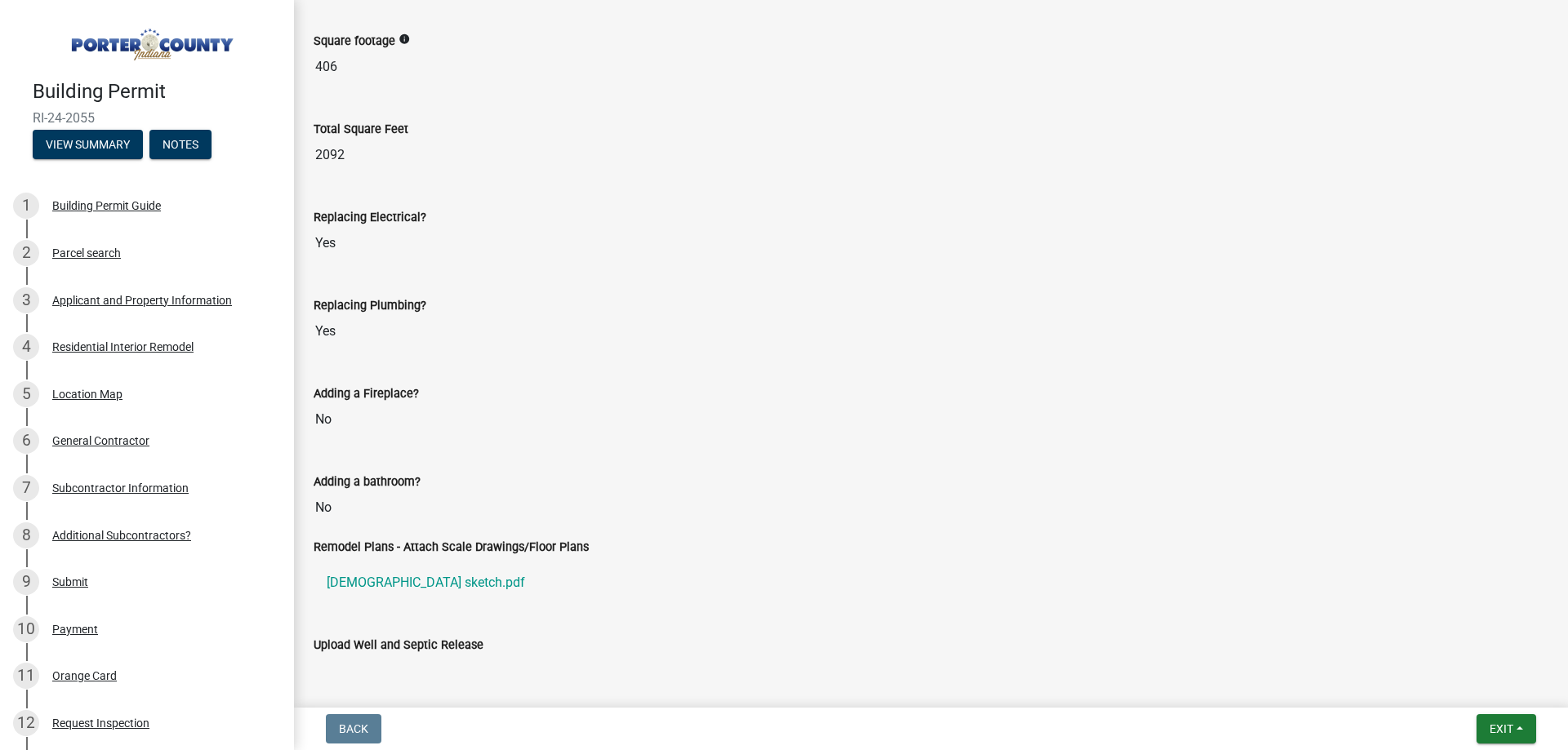
scroll to position [2401, 0]
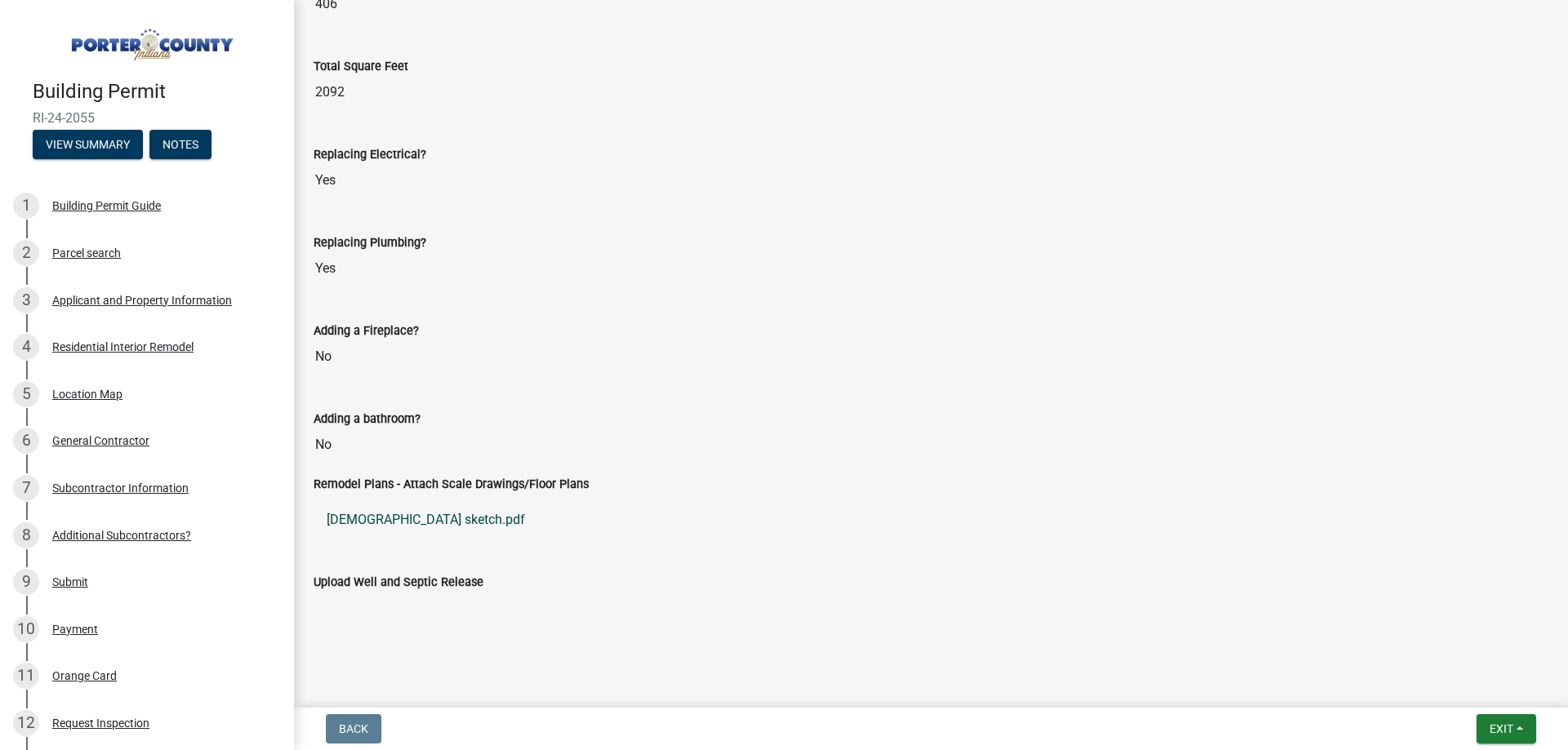
click at [410, 518] on link "[DEMOGRAPHIC_DATA] sketch.pdf" at bounding box center [931, 520] width 1234 height 39
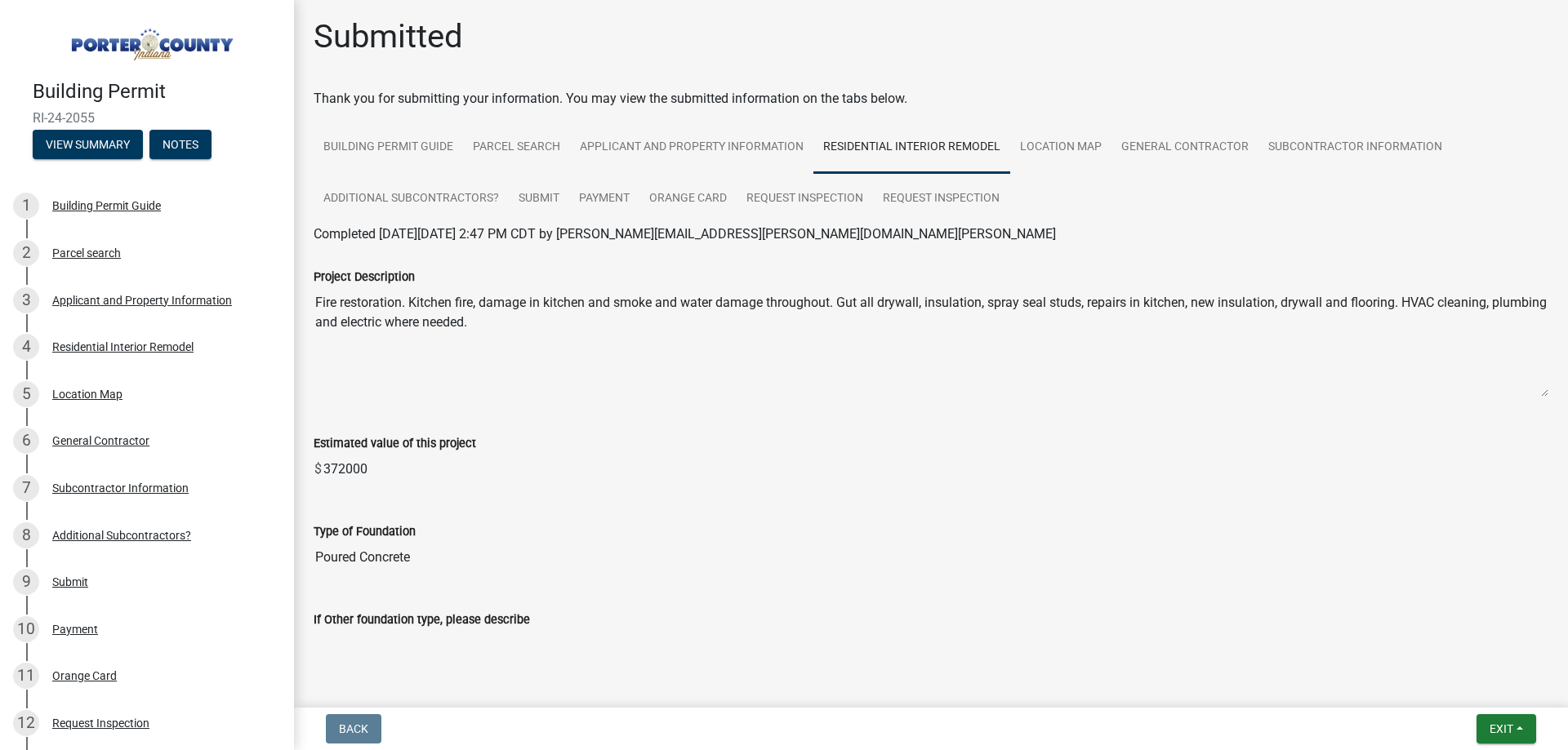
scroll to position [0, 0]
click at [676, 140] on link "Applicant and Property Information" at bounding box center [691, 150] width 244 height 52
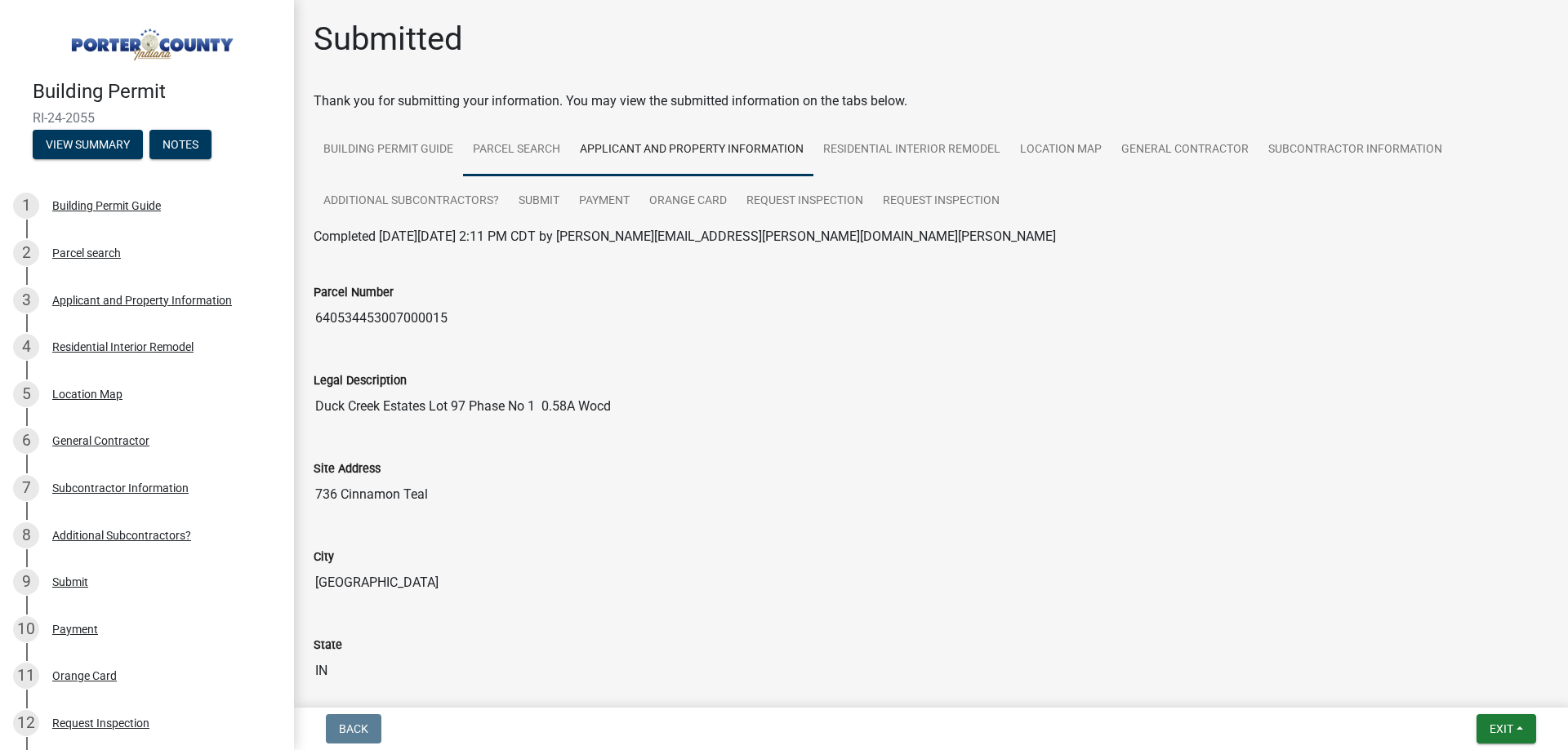
click at [498, 145] on link "Parcel search" at bounding box center [516, 150] width 107 height 52
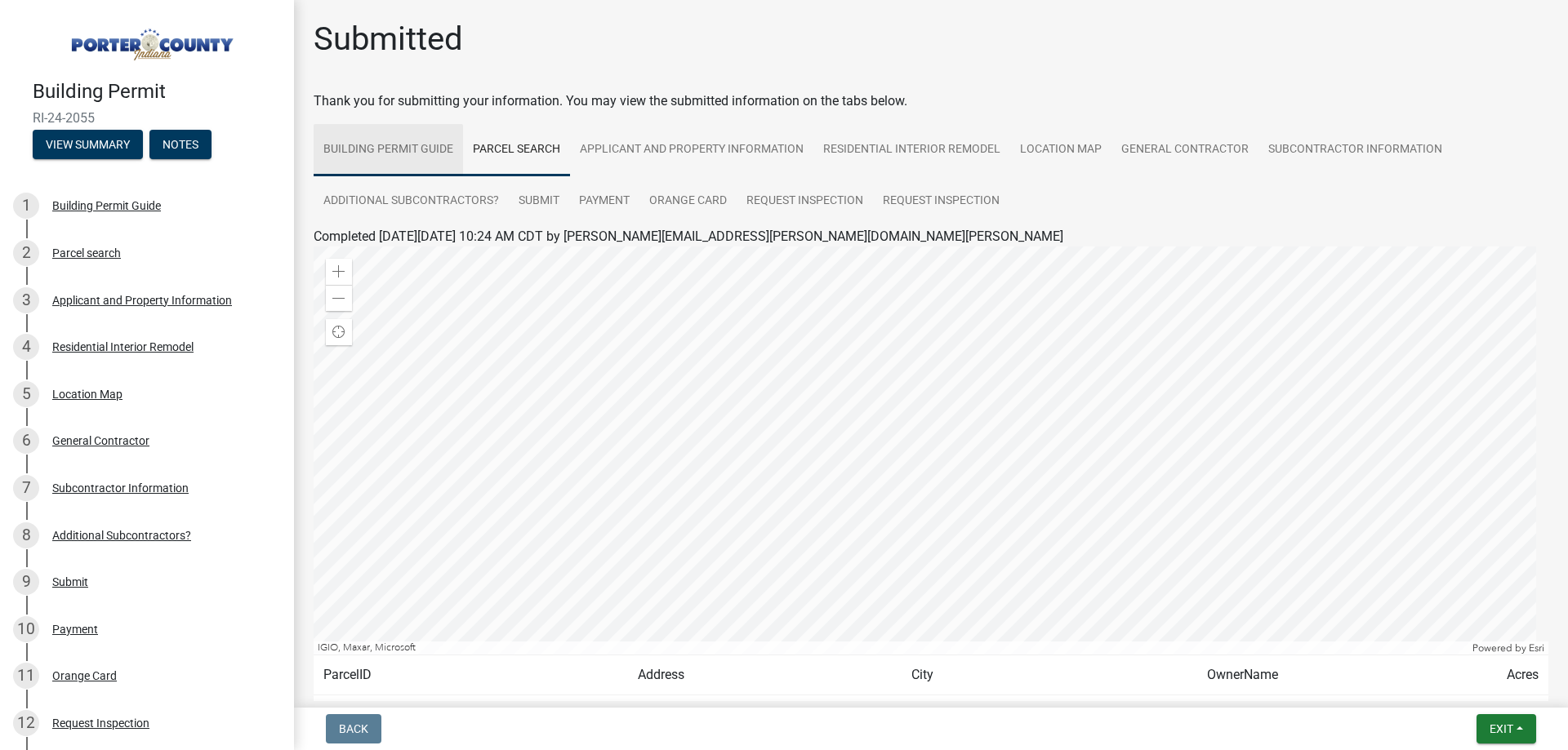
click at [407, 147] on link "Building Permit Guide" at bounding box center [388, 150] width 150 height 52
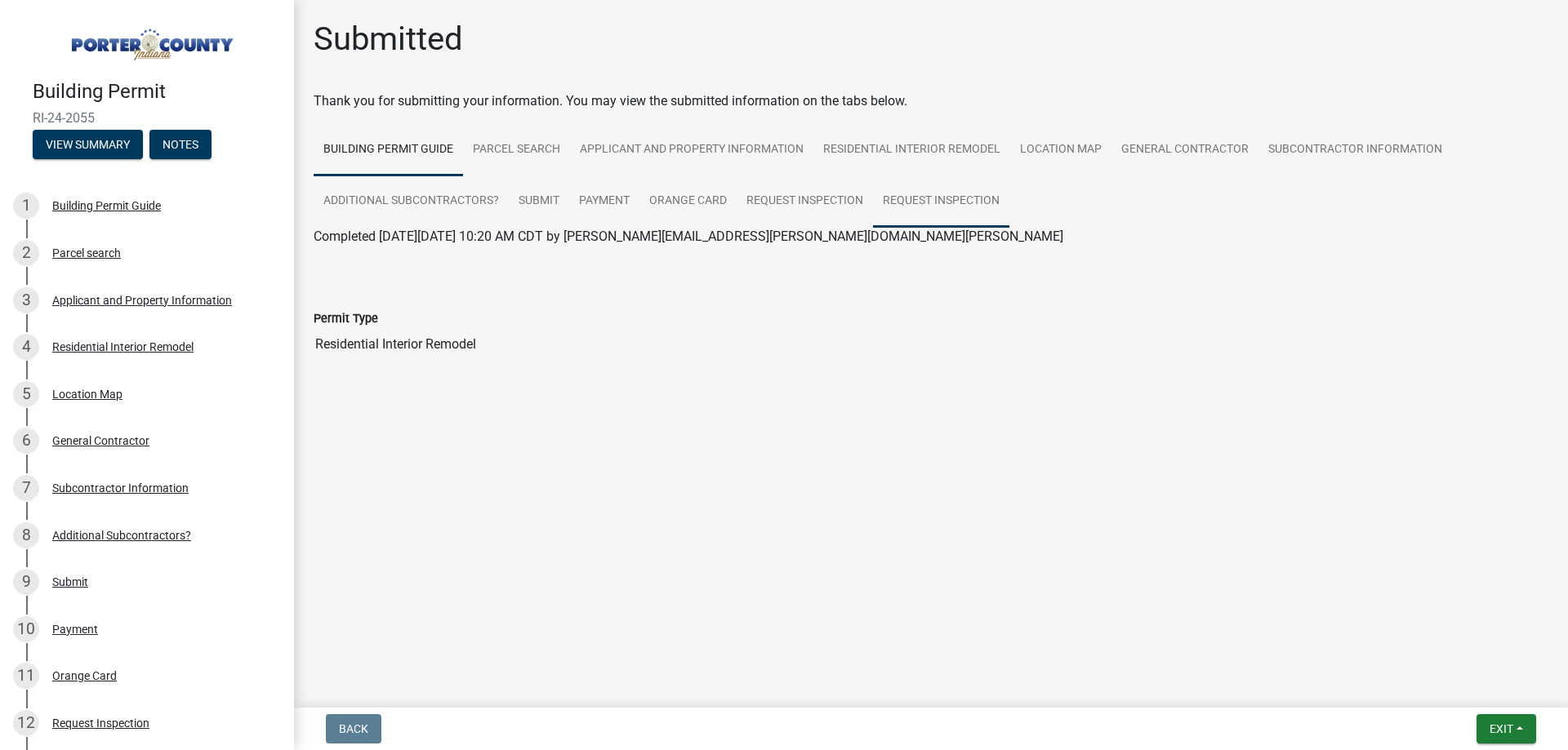
click at [904, 196] on link "Request Inspection" at bounding box center [941, 201] width 136 height 52
